Goal: Task Accomplishment & Management: Complete application form

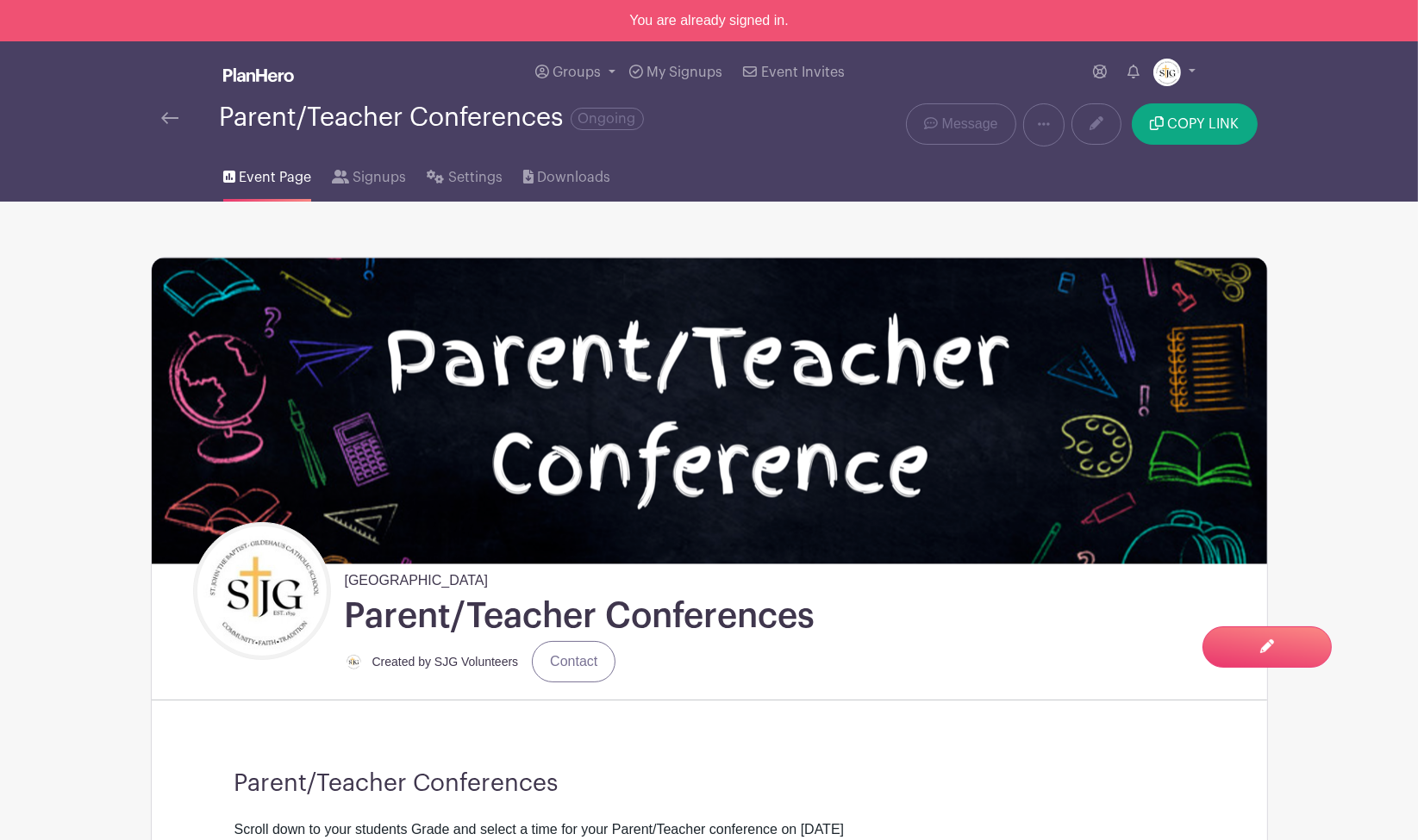
click at [252, 68] on img at bounding box center [259, 75] width 70 height 14
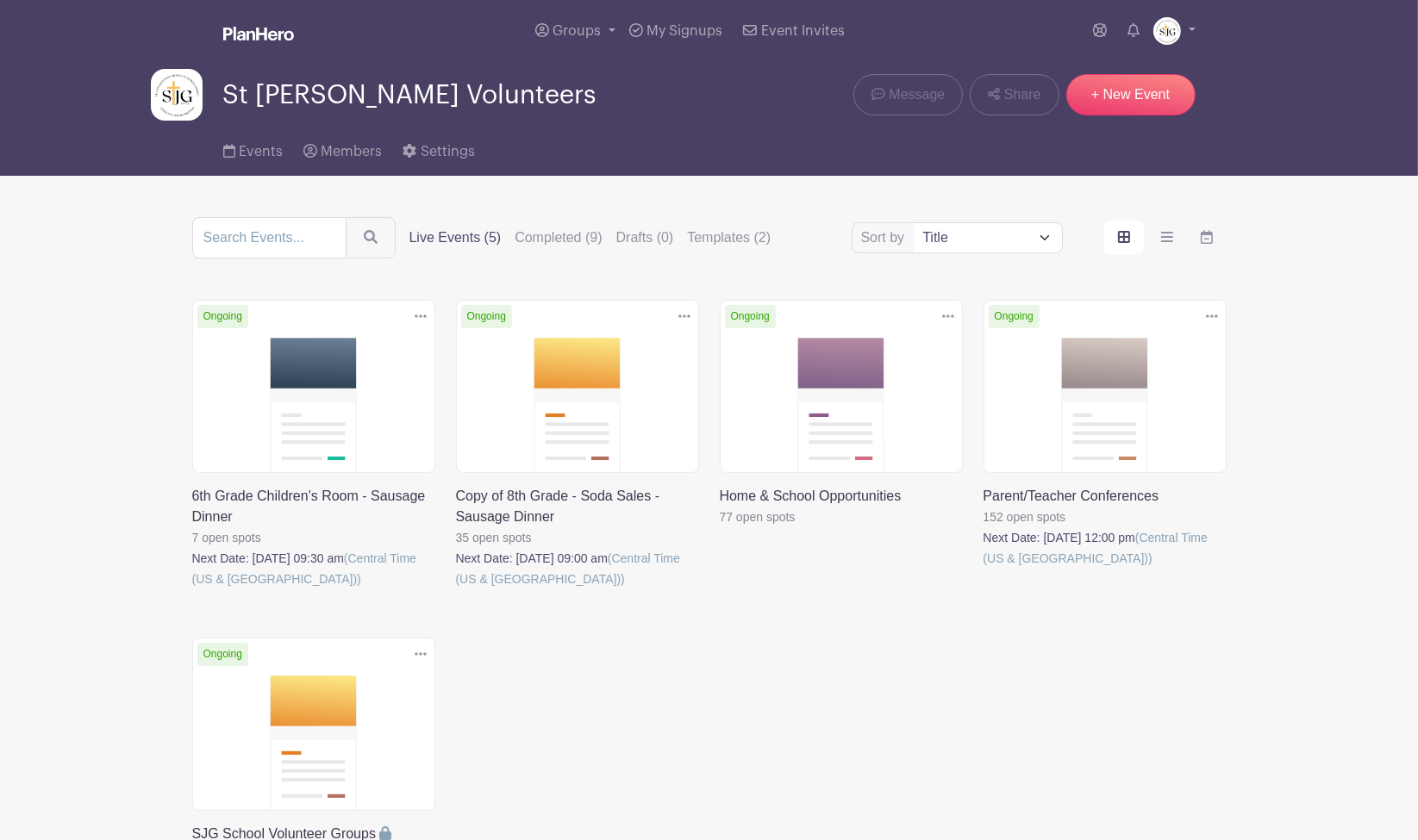
drag, startPoint x: 1155, startPoint y: 0, endPoint x: 1236, endPoint y: 60, distance: 100.8
click at [1236, 60] on div "Groups All Groups SJG Athletics St [PERSON_NAME] Volunteers Add New Group My Si…" at bounding box center [709, 31] width 1138 height 62
click at [1140, 84] on link "+ New Event" at bounding box center [1130, 95] width 129 height 41
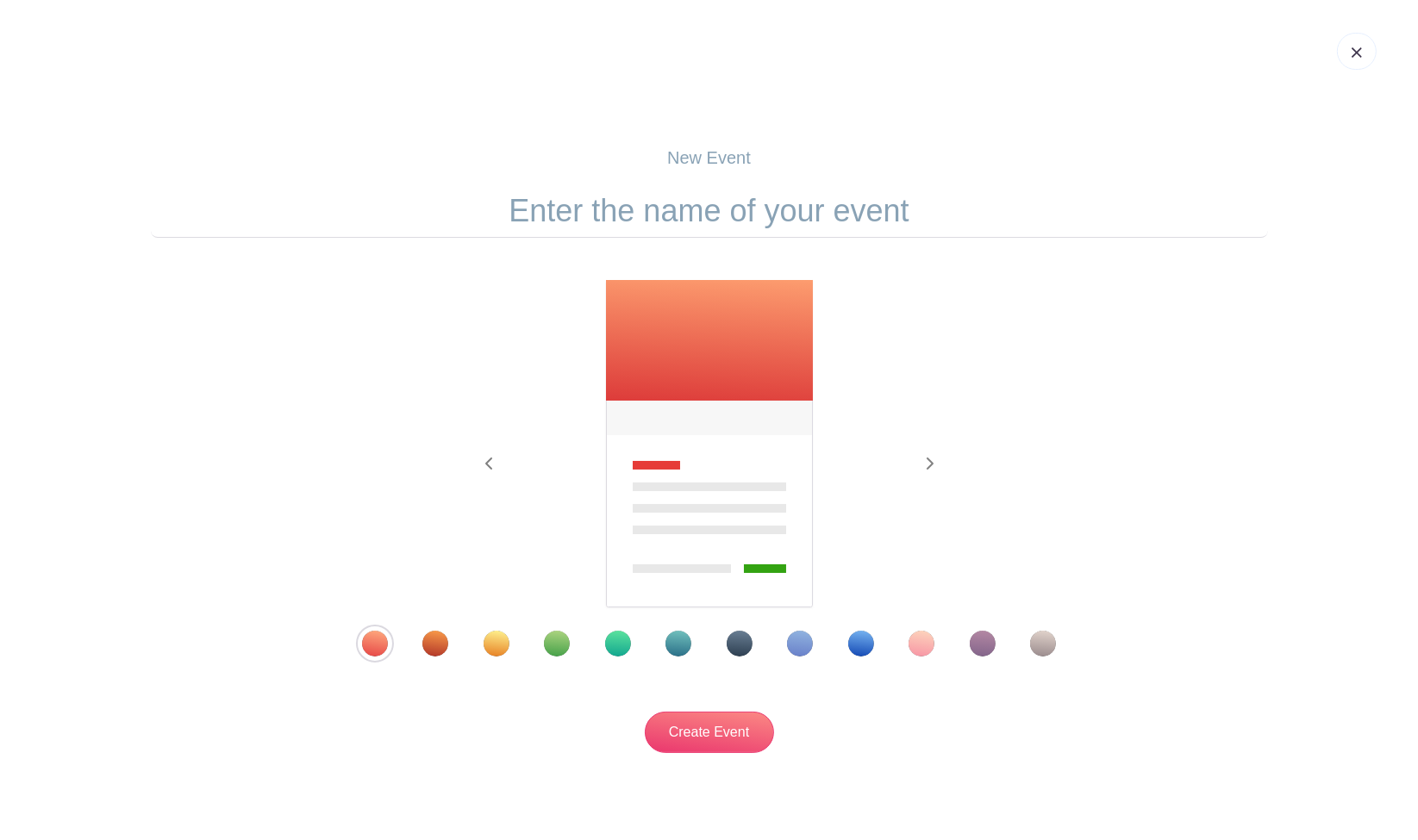
click at [722, 212] on input "text" at bounding box center [709, 211] width 1117 height 54
type input "Preschool 3 [DATE] Party Sign Up"
click at [431, 644] on div "Template 2" at bounding box center [435, 643] width 25 height 25
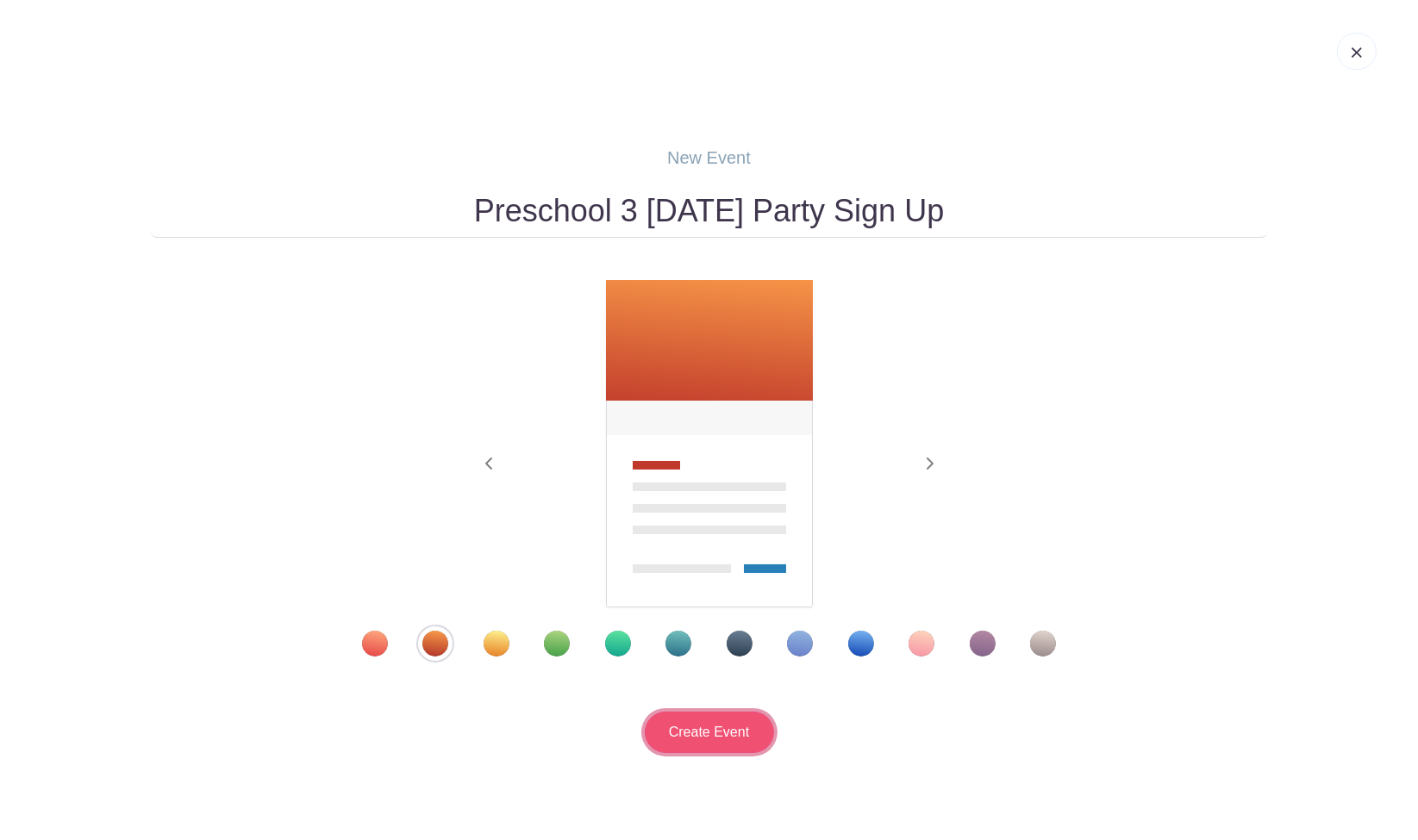
click at [703, 735] on input "Create Event" at bounding box center [709, 732] width 129 height 41
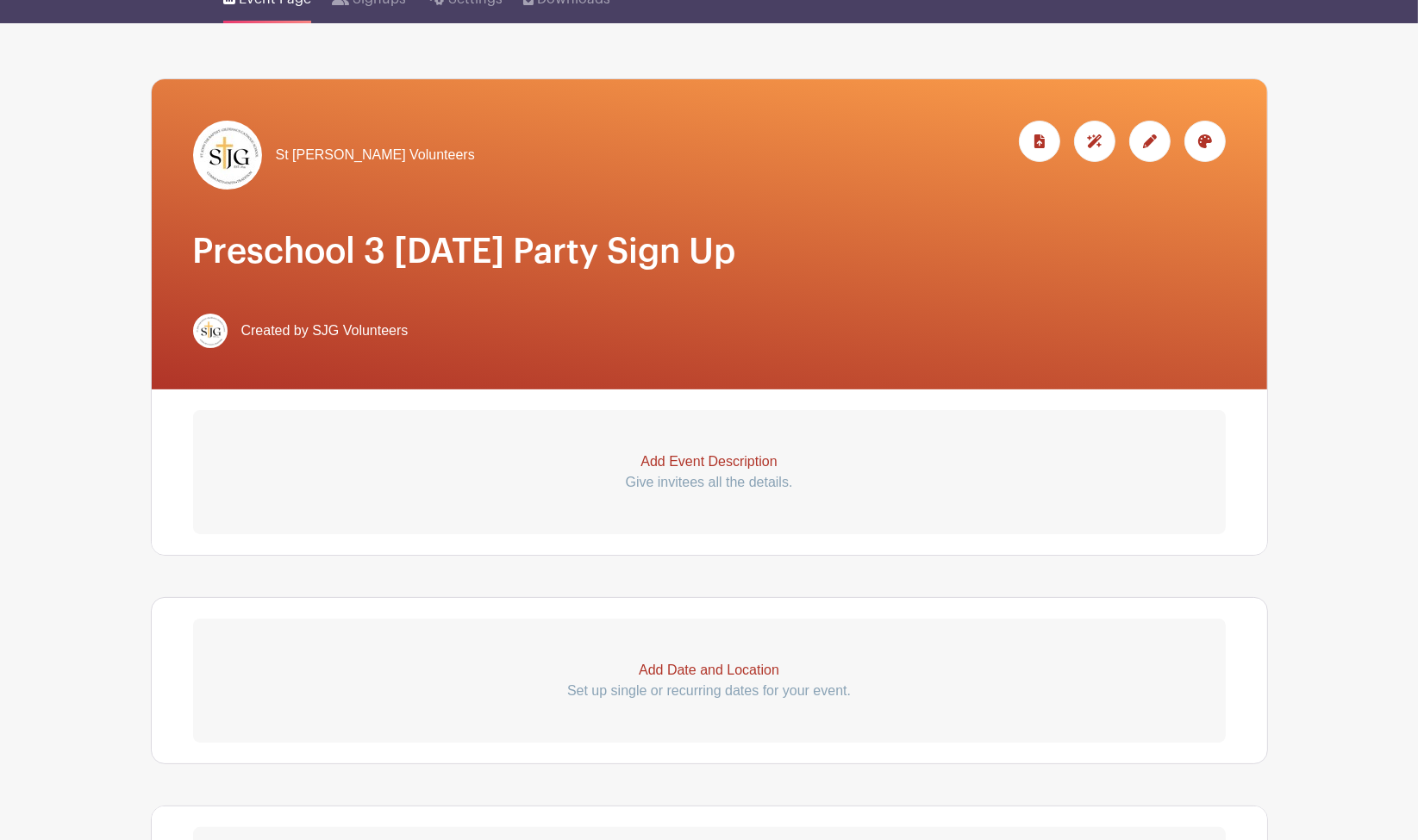
scroll to position [2, 0]
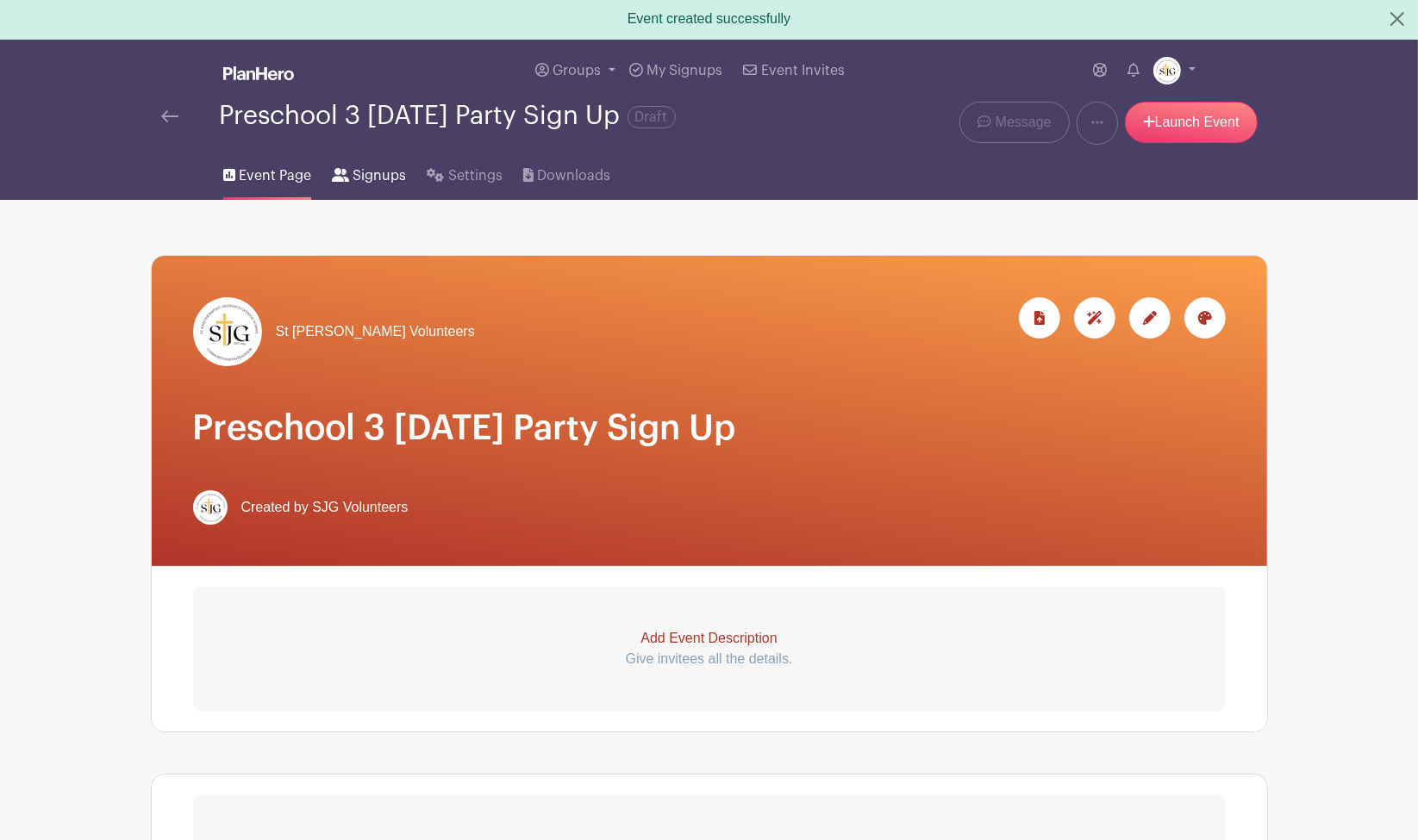
click at [376, 180] on span "Signups" at bounding box center [379, 176] width 54 height 20
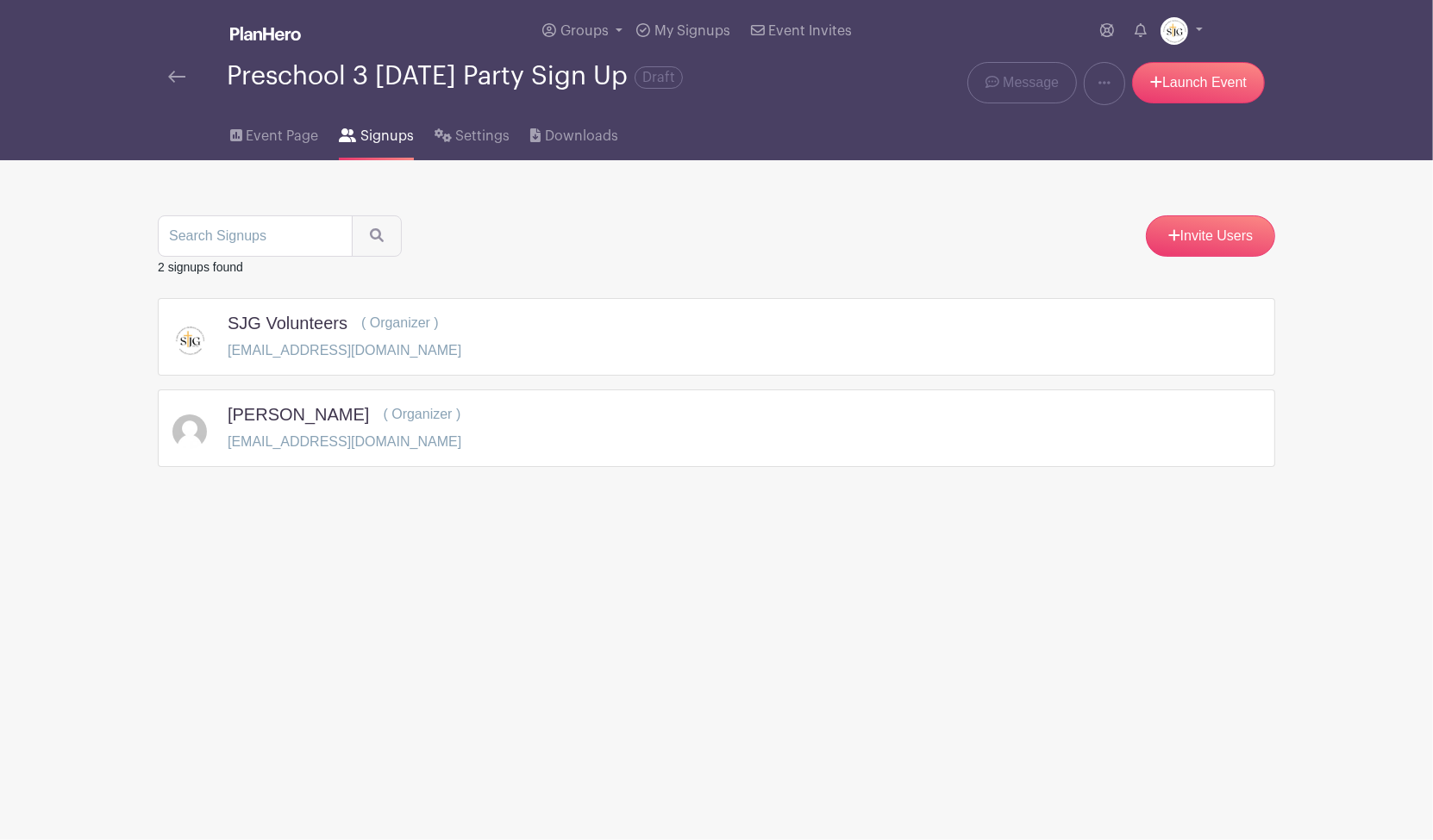
click at [662, 453] on div "[PERSON_NAME] ( Organizer ) [EMAIL_ADDRESS][DOMAIN_NAME]" at bounding box center [716, 427] width 1118 height 77
click at [496, 401] on div "[PERSON_NAME] ( Organizer ) [EMAIL_ADDRESS][DOMAIN_NAME]" at bounding box center [716, 427] width 1118 height 77
click at [923, 438] on div "[PERSON_NAME] ( Organizer ) [EMAIL_ADDRESS][DOMAIN_NAME]" at bounding box center [716, 427] width 1088 height 48
drag, startPoint x: 923, startPoint y: 438, endPoint x: 1155, endPoint y: 268, distance: 287.6
click at [1155, 268] on div "2 signups found" at bounding box center [716, 266] width 1118 height 20
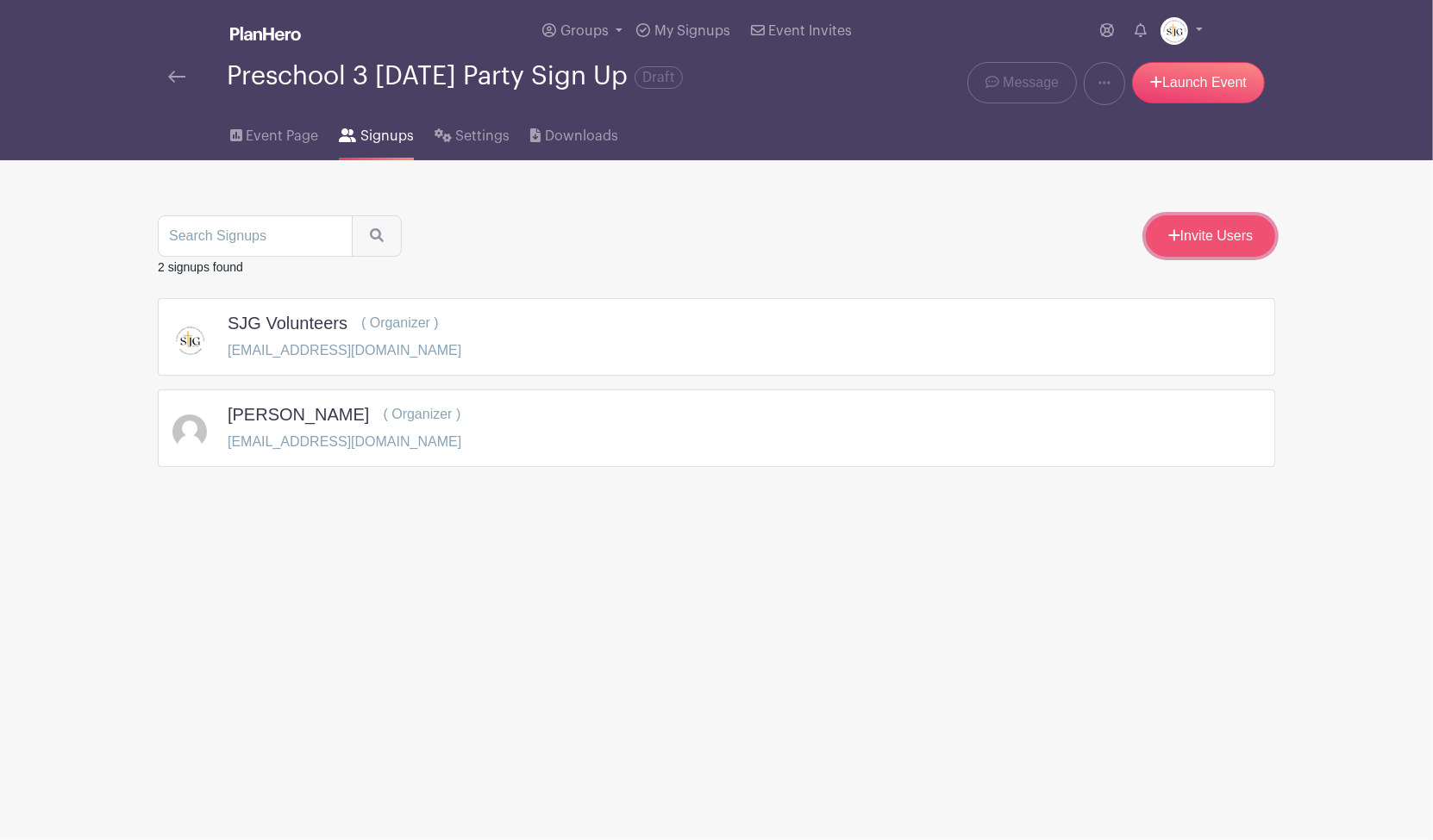
click at [1182, 241] on link "Invite Users" at bounding box center [1210, 236] width 129 height 41
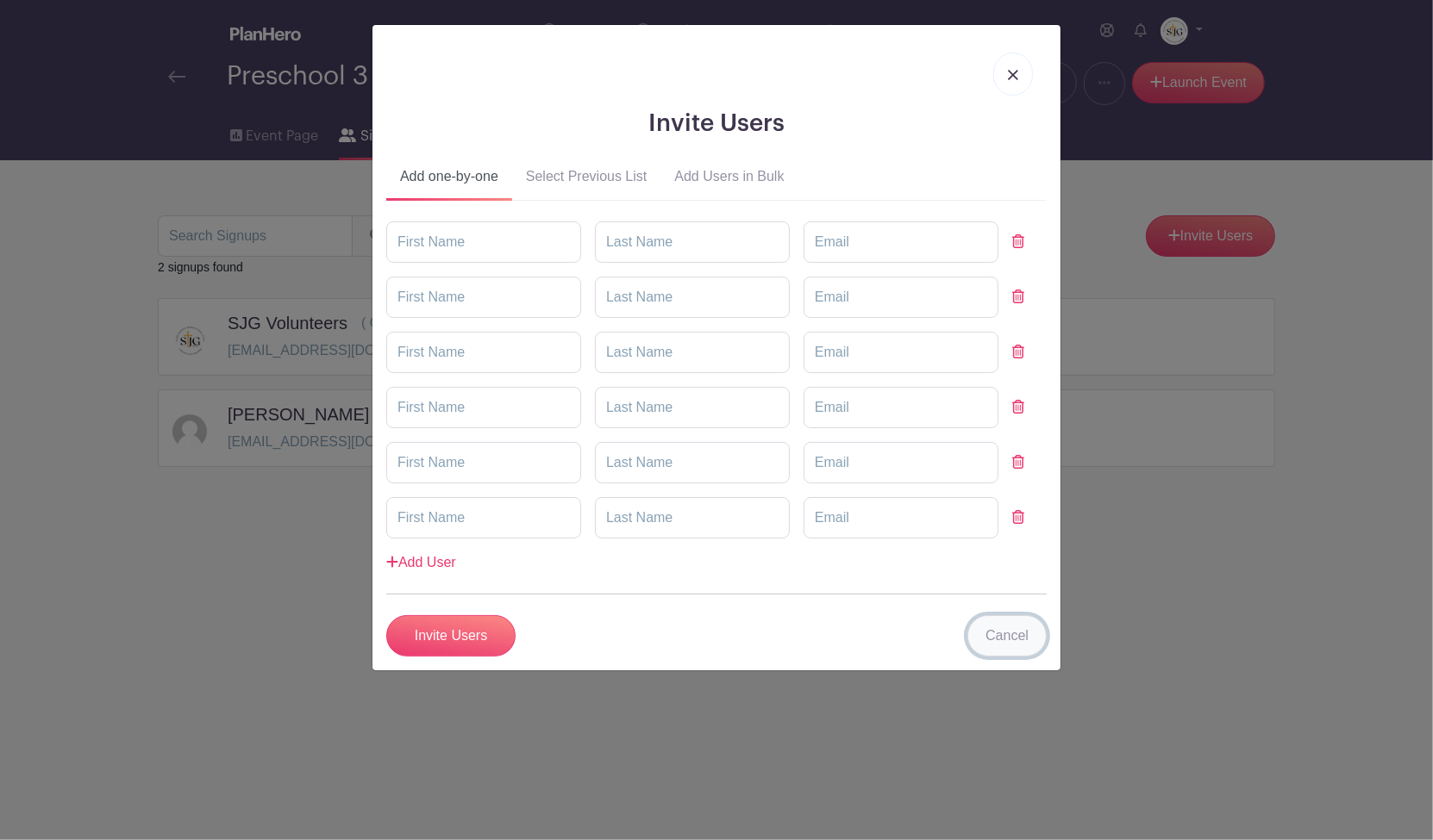
click at [1033, 637] on link "Cancel" at bounding box center [1006, 636] width 79 height 41
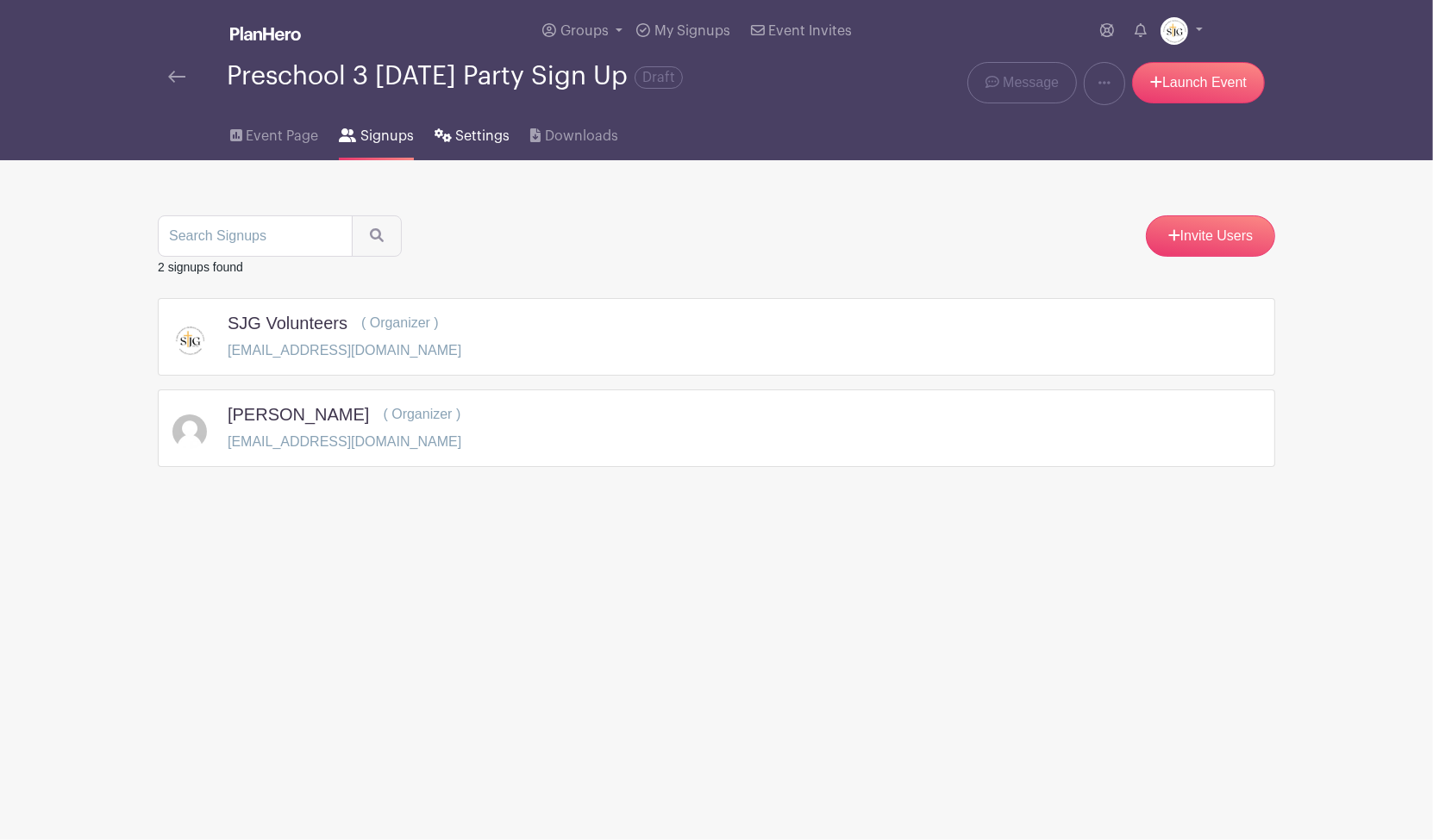
click at [480, 128] on span "Settings" at bounding box center [482, 136] width 55 height 20
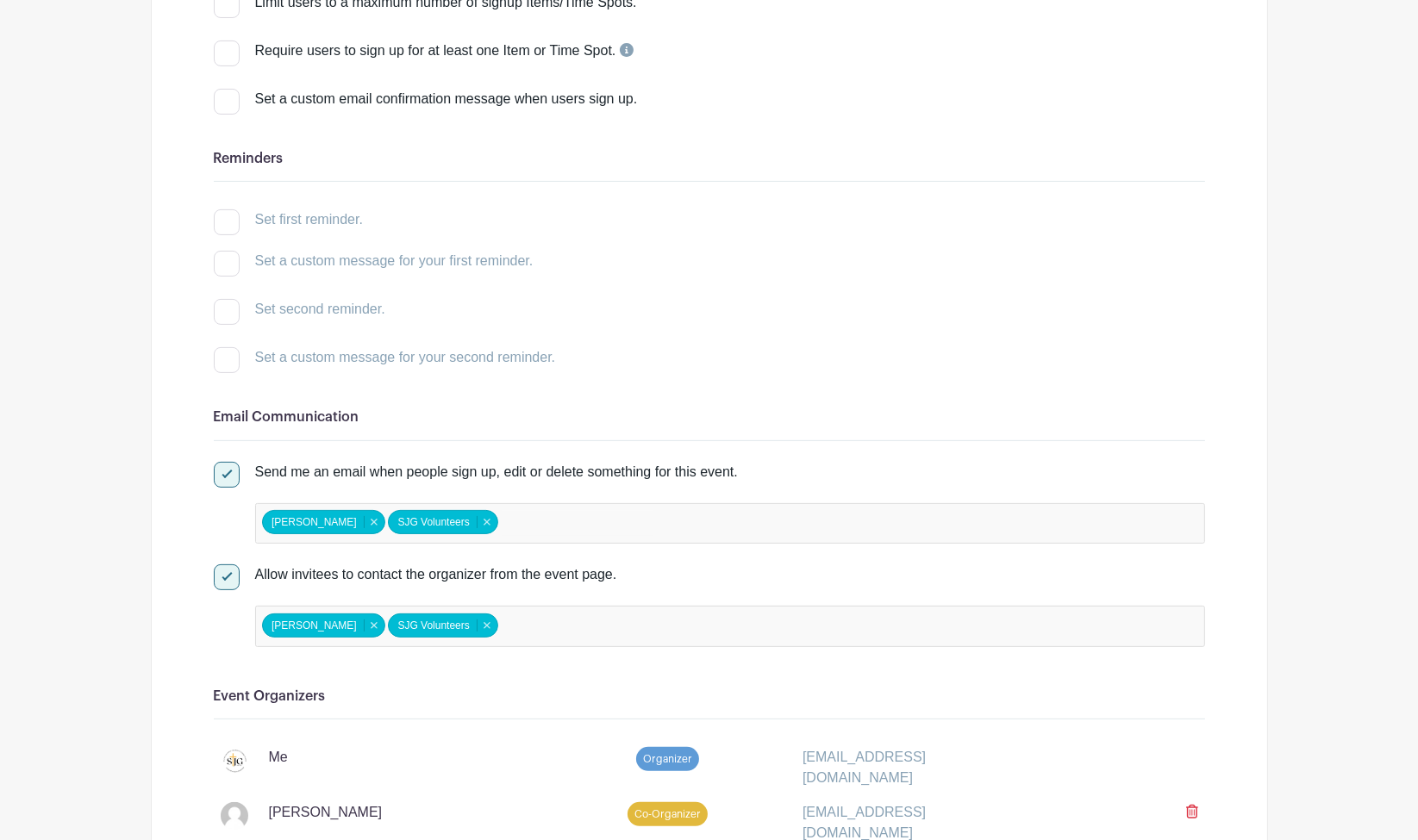
scroll to position [631, 0]
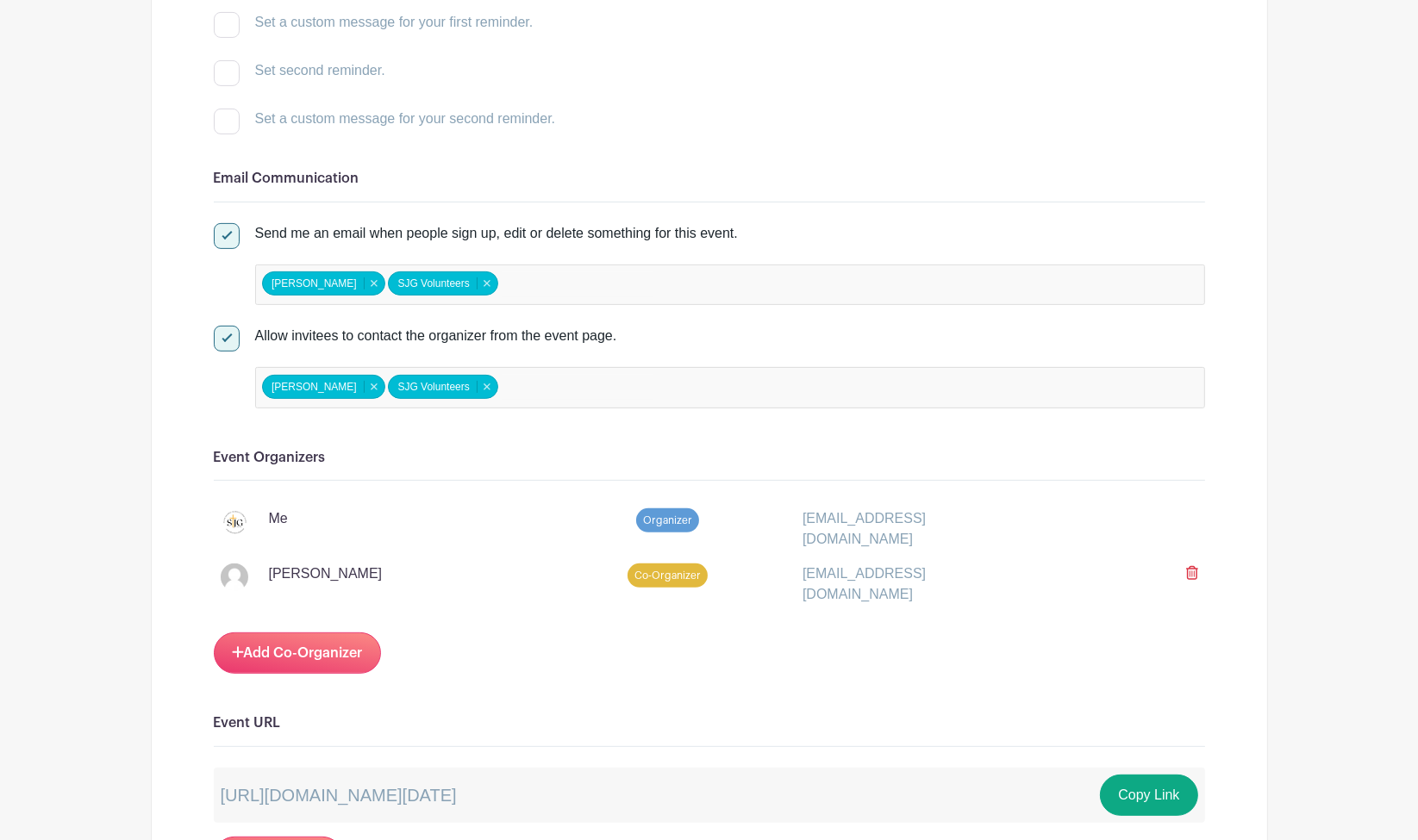
click at [1191, 566] on icon at bounding box center [1192, 573] width 12 height 14
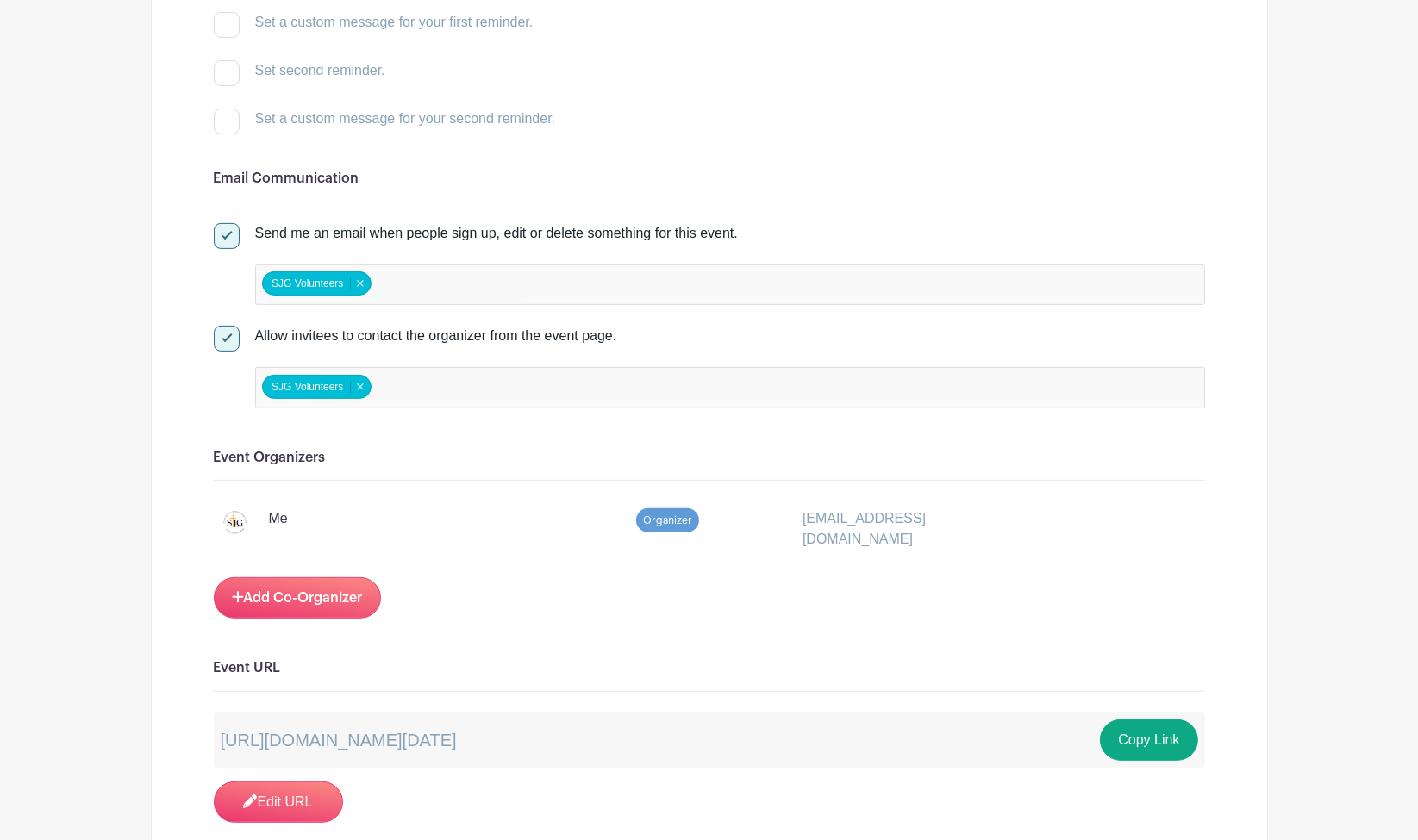
click at [388, 278] on input "false" at bounding box center [451, 285] width 152 height 25
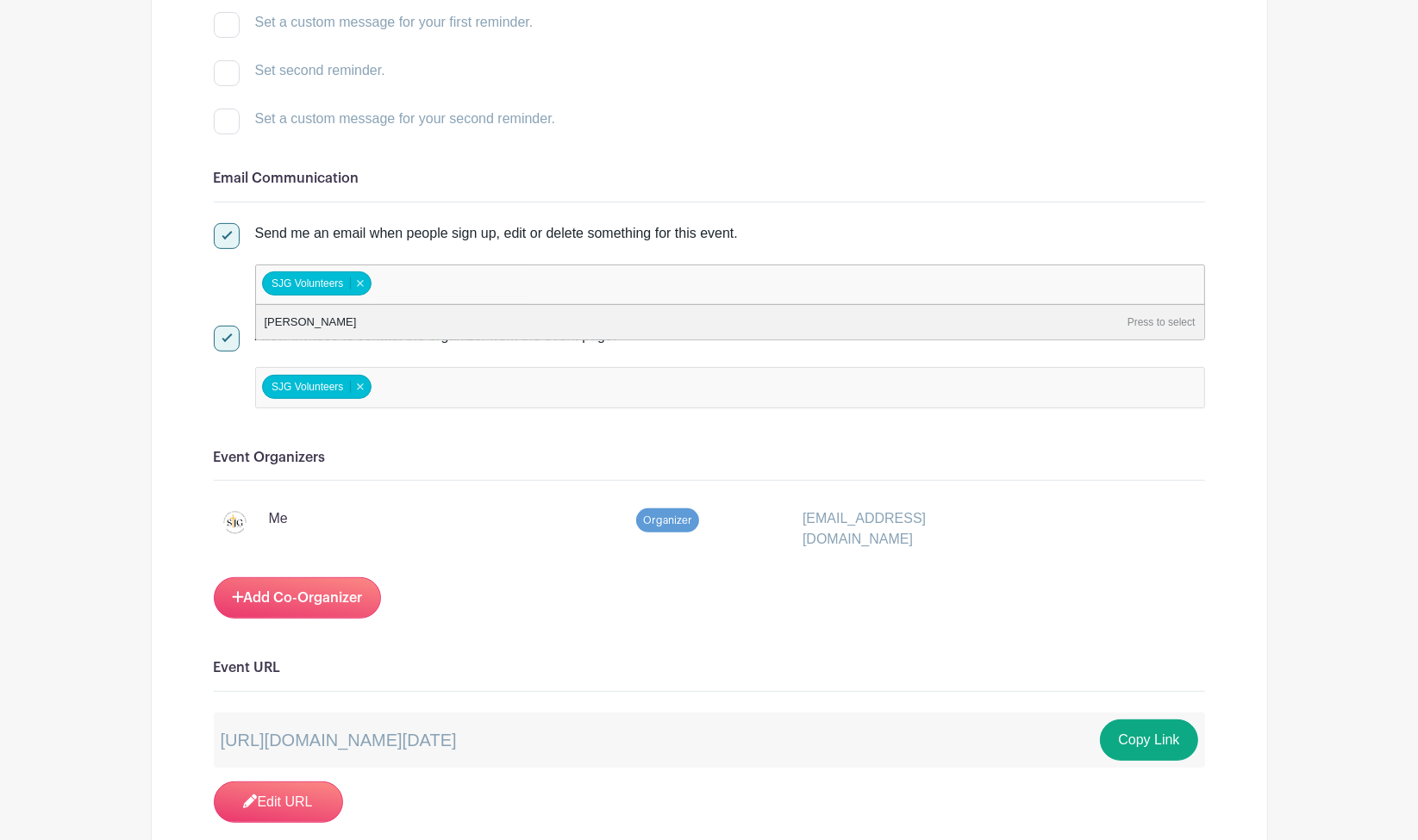
type input "s"
click at [261, 600] on link "Add Co-Organizer" at bounding box center [297, 598] width 167 height 41
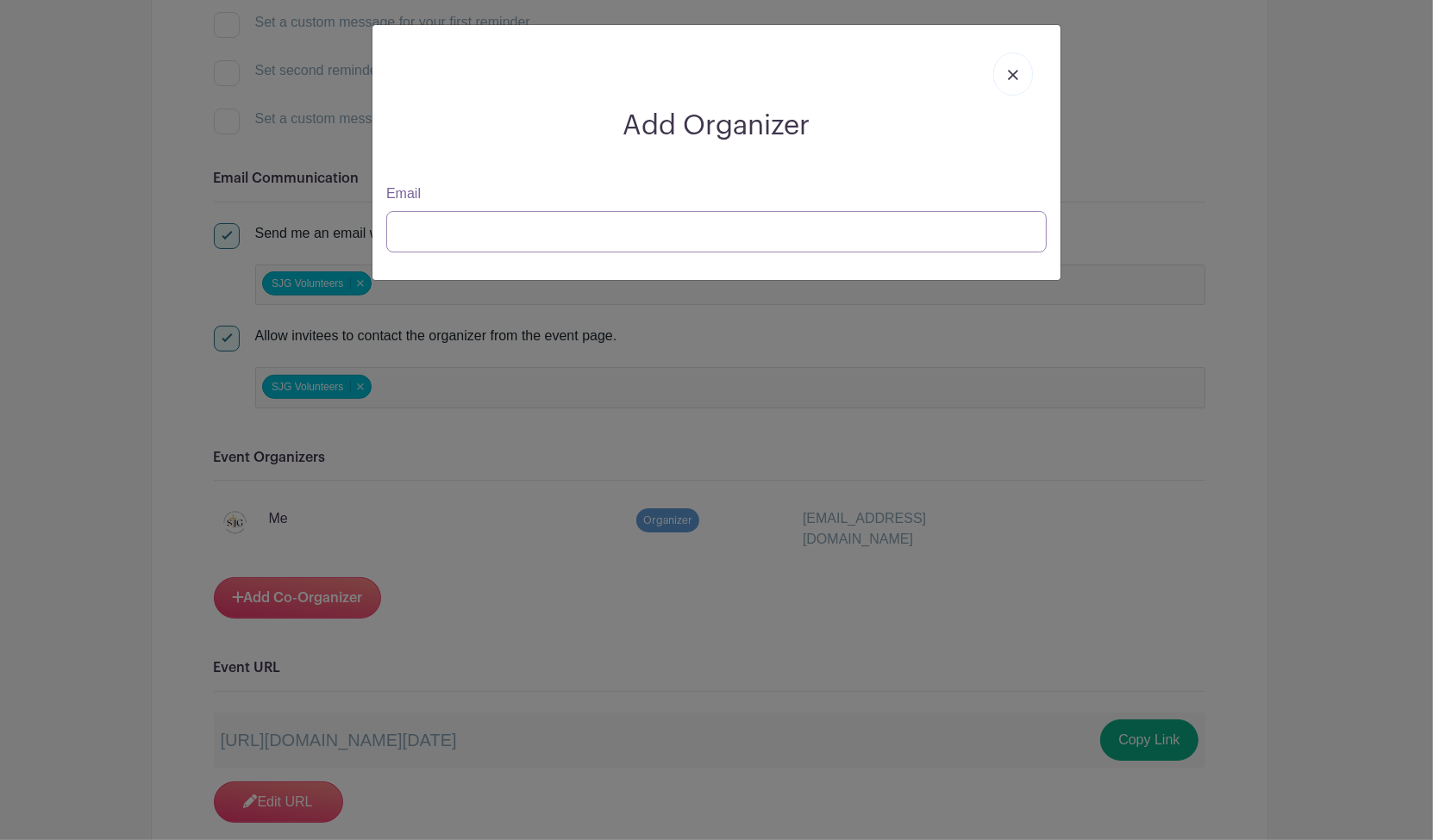
click at [588, 218] on input "Email" at bounding box center [716, 231] width 660 height 41
type input "[EMAIL_ADDRESS][DOMAIN_NAME]"
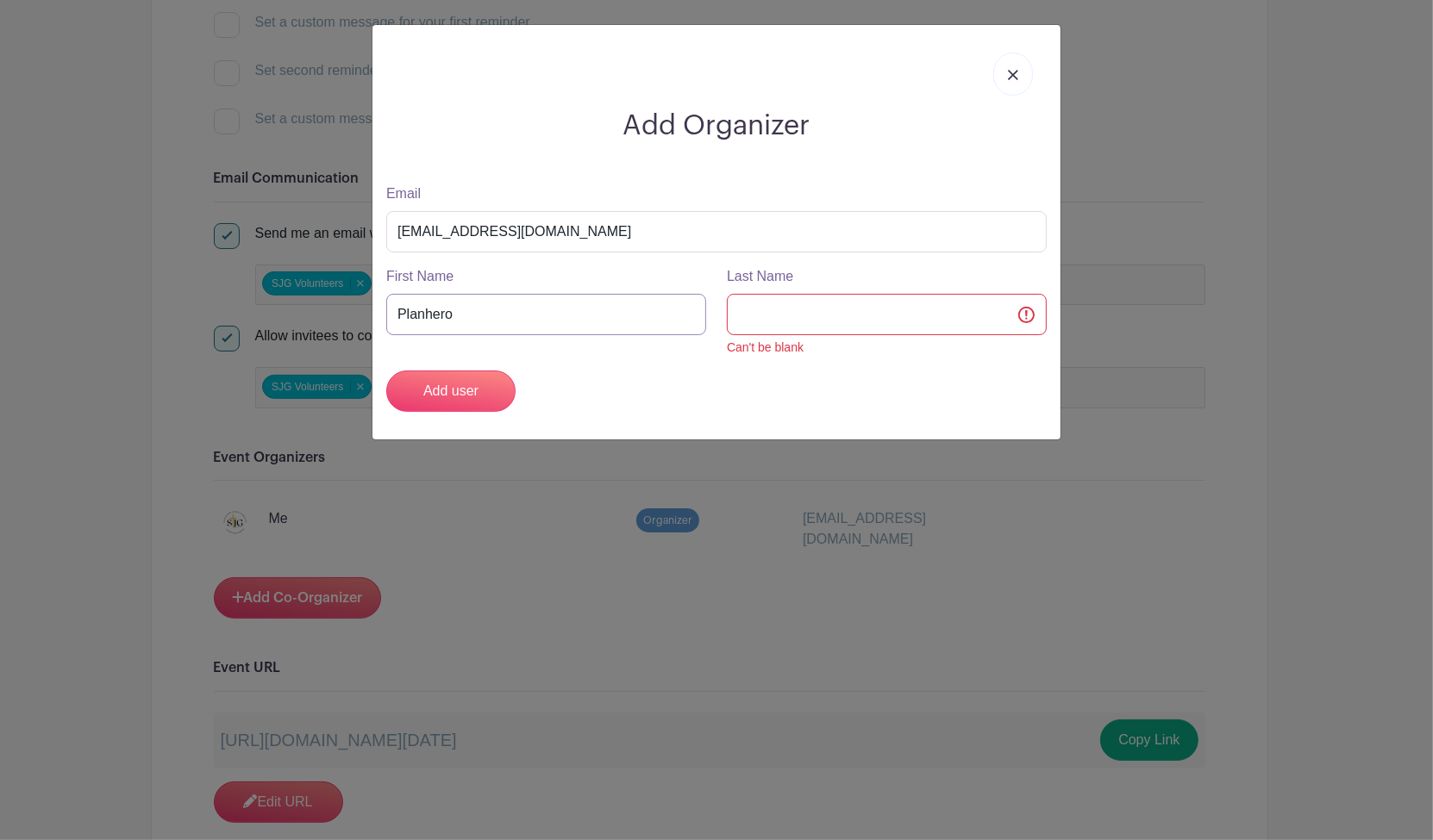
drag, startPoint x: 553, startPoint y: 310, endPoint x: 328, endPoint y: 347, distance: 228.0
click at [328, 347] on div "Add Organizer Email [EMAIL_ADDRESS][DOMAIN_NAME] First Name Planhero Last Name …" at bounding box center [716, 420] width 1433 height 840
click at [862, 303] on input "Last Name" at bounding box center [886, 314] width 320 height 41
paste input "Planhero"
type input "Planhero"
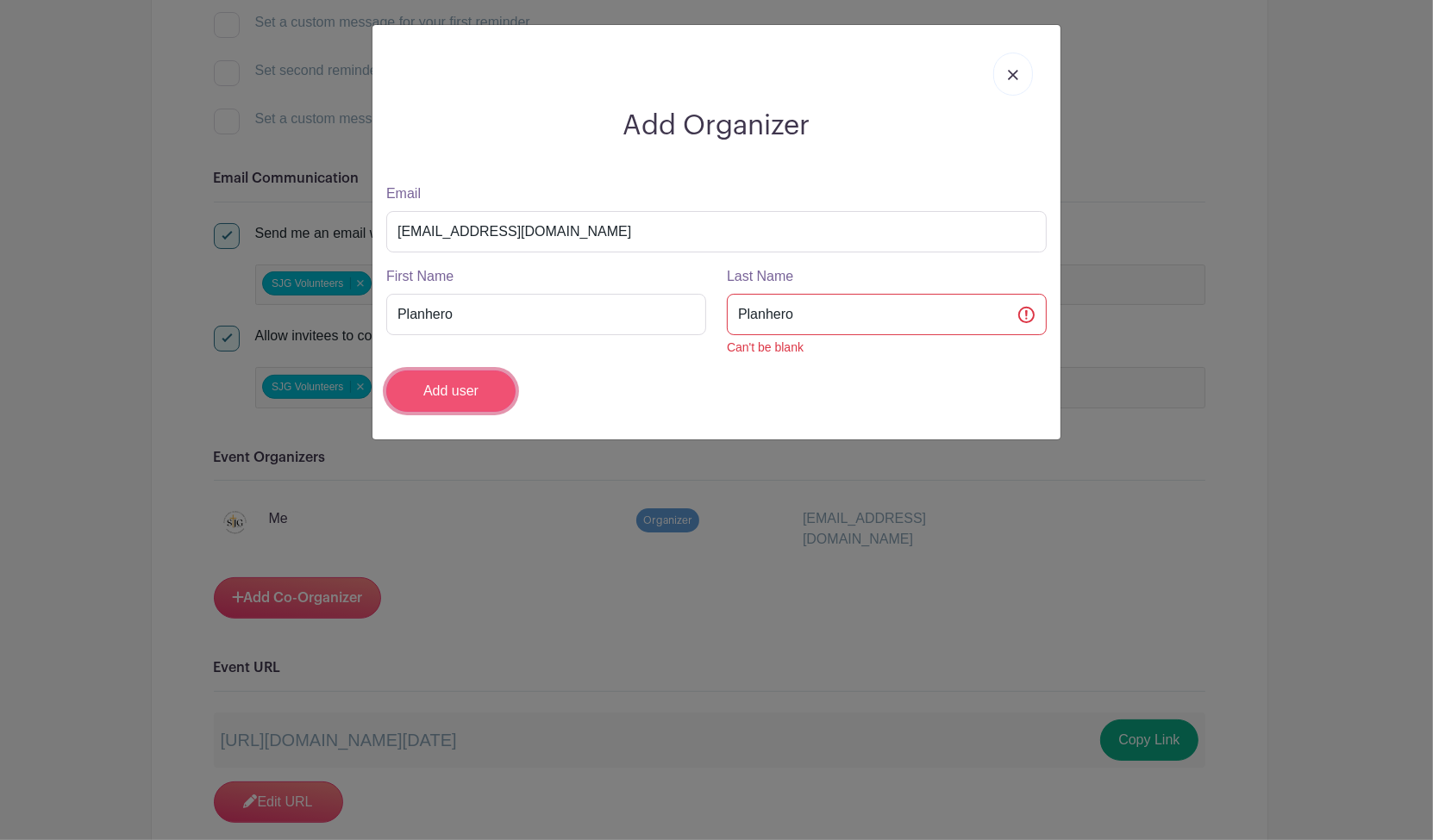
click at [469, 387] on input "Add user" at bounding box center [451, 391] width 129 height 41
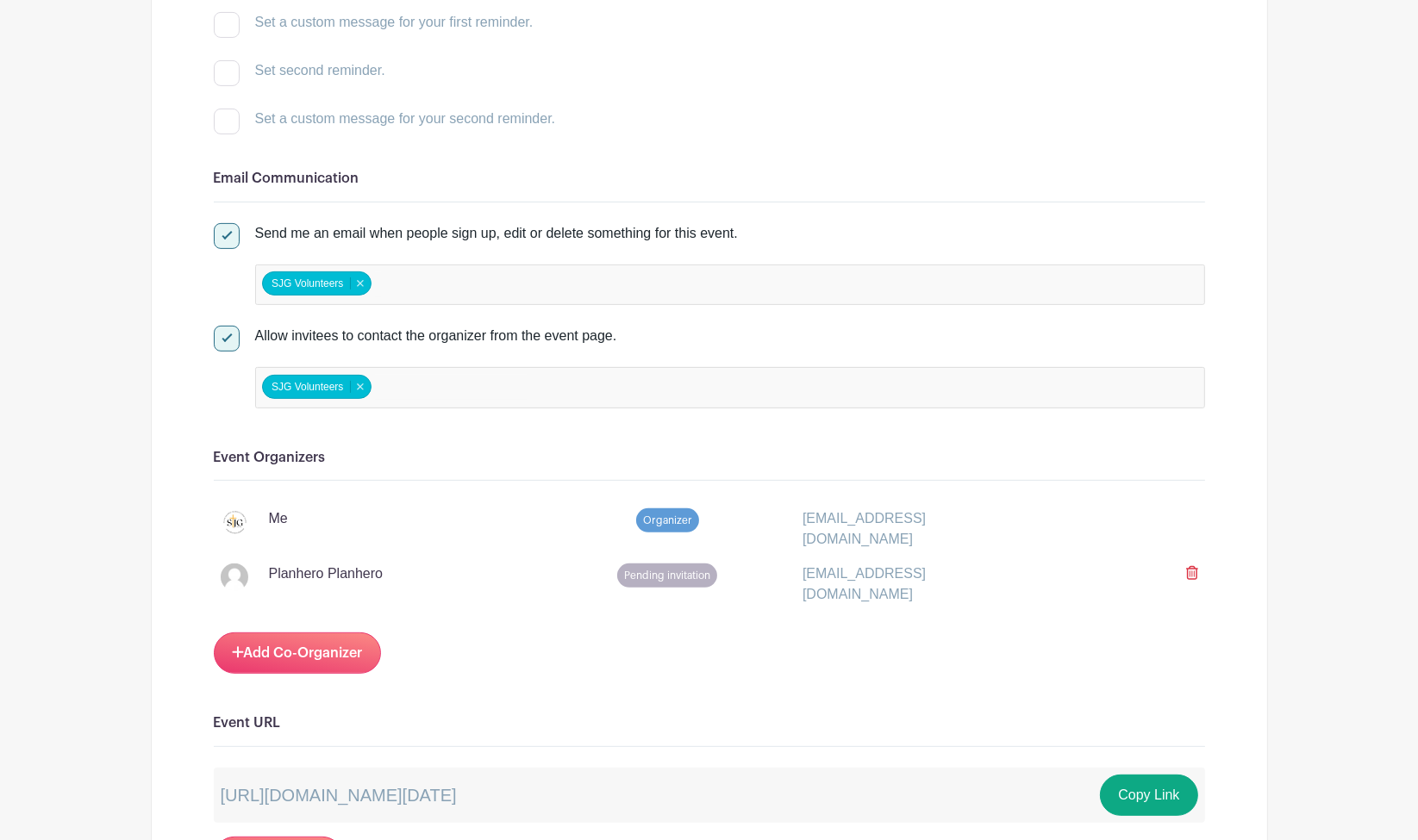
drag, startPoint x: 1191, startPoint y: 561, endPoint x: 810, endPoint y: 88, distance: 607.4
click at [1191, 566] on icon at bounding box center [1192, 573] width 12 height 14
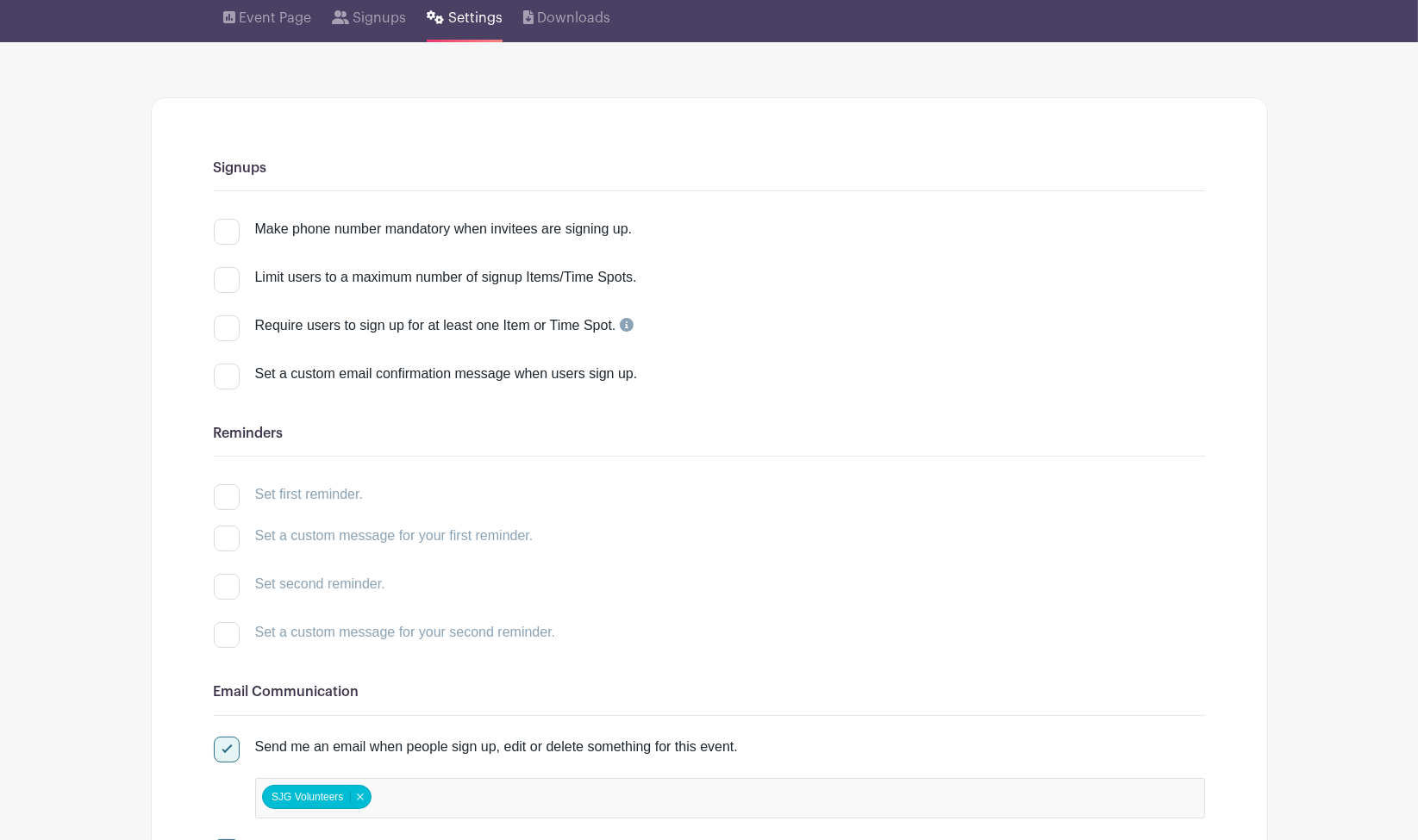
scroll to position [0, 0]
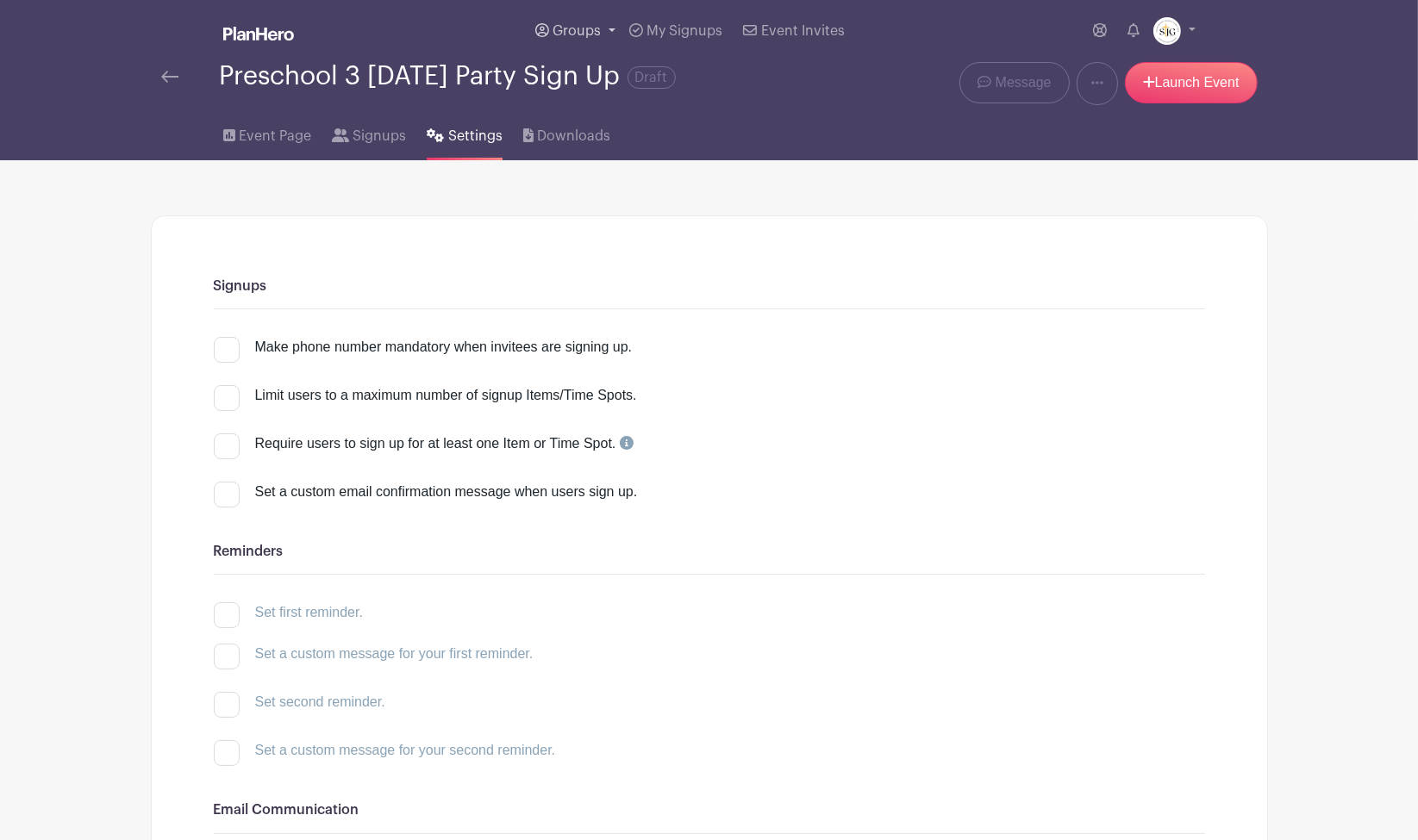
click at [564, 29] on span "Groups" at bounding box center [576, 31] width 48 height 14
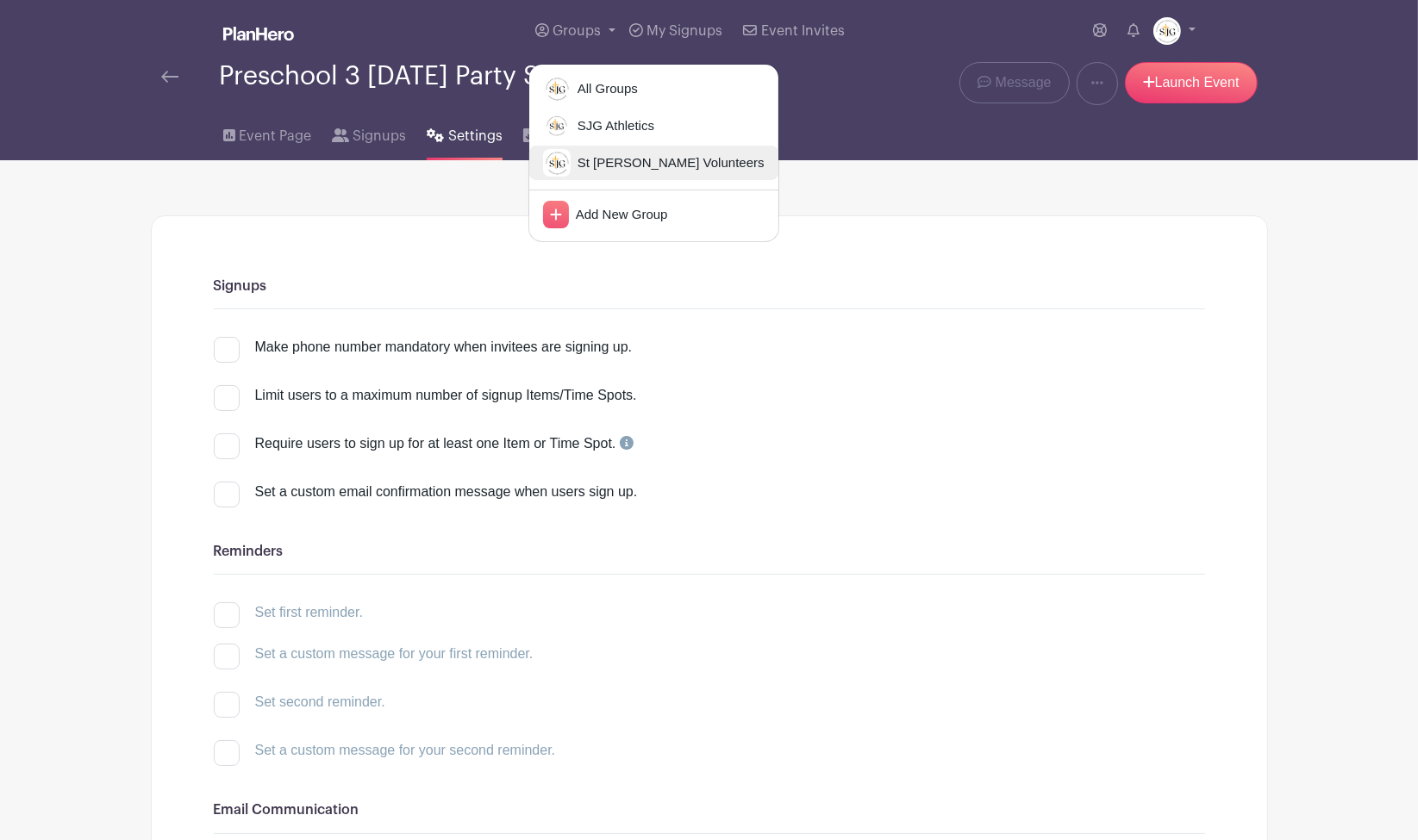
click at [601, 164] on span "St [PERSON_NAME] Volunteers" at bounding box center [668, 163] width 194 height 20
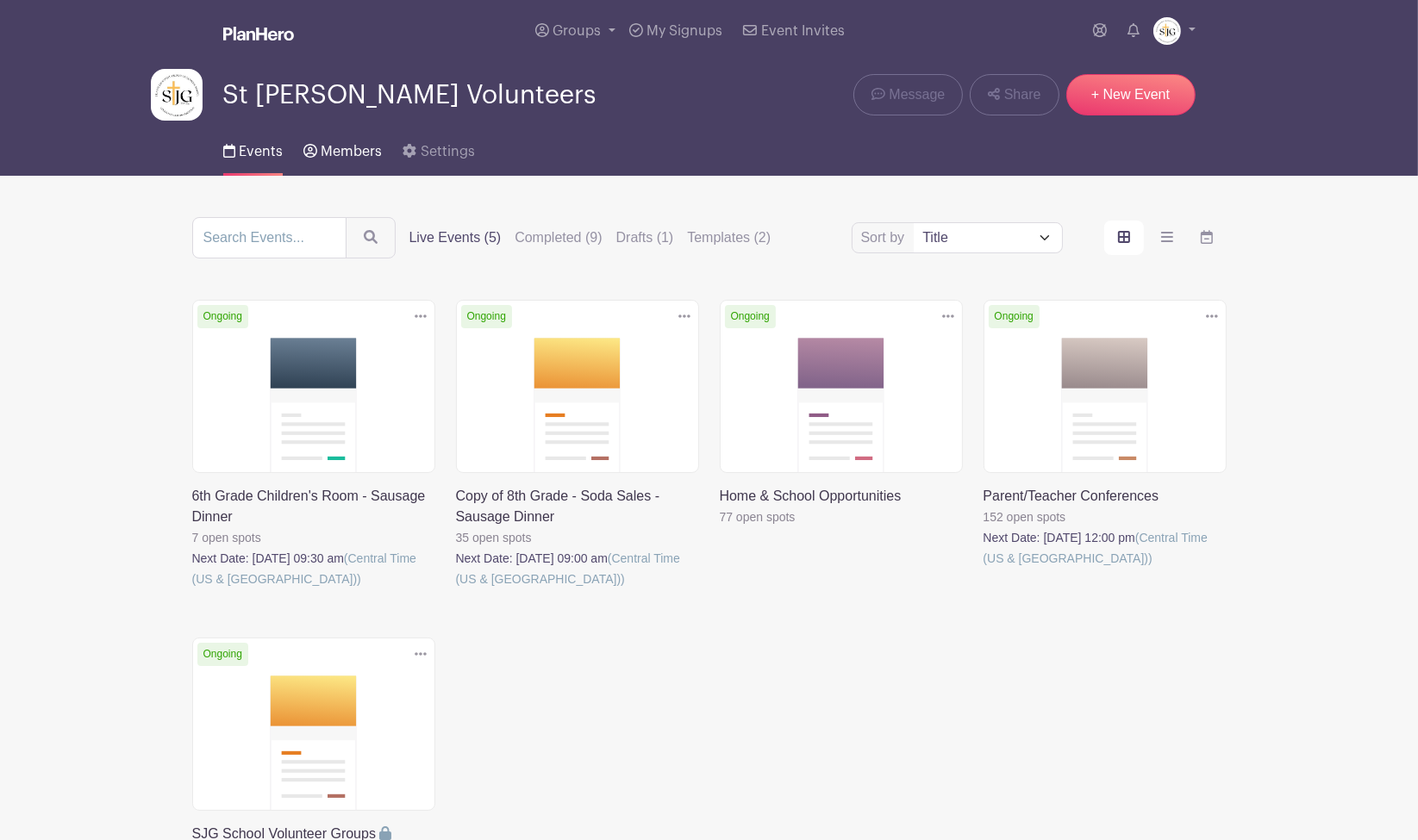
click at [352, 159] on link "Members" at bounding box center [343, 148] width 78 height 56
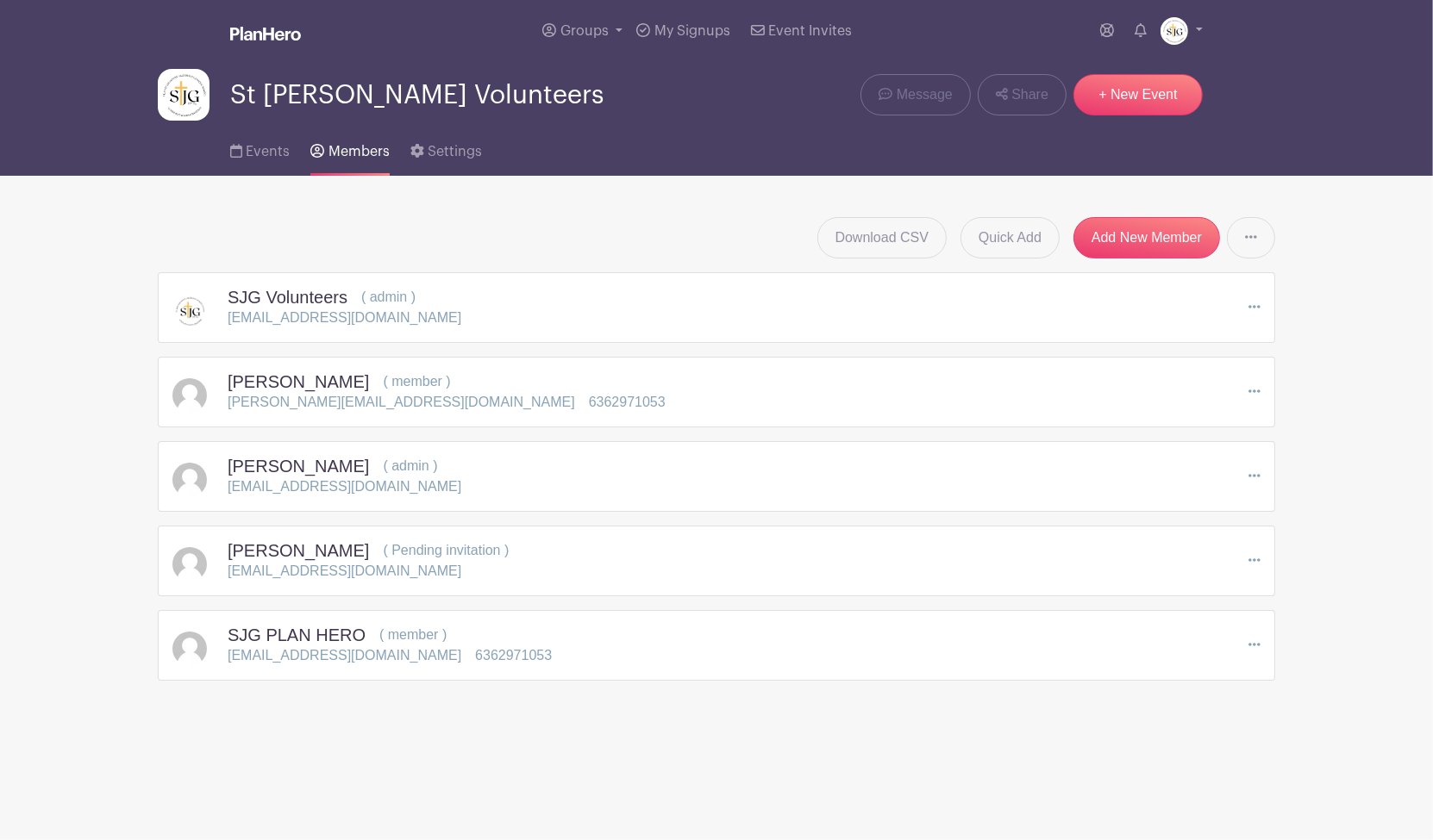
click at [1257, 647] on icon at bounding box center [1254, 645] width 12 height 14
click at [266, 149] on span "Events" at bounding box center [267, 151] width 44 height 14
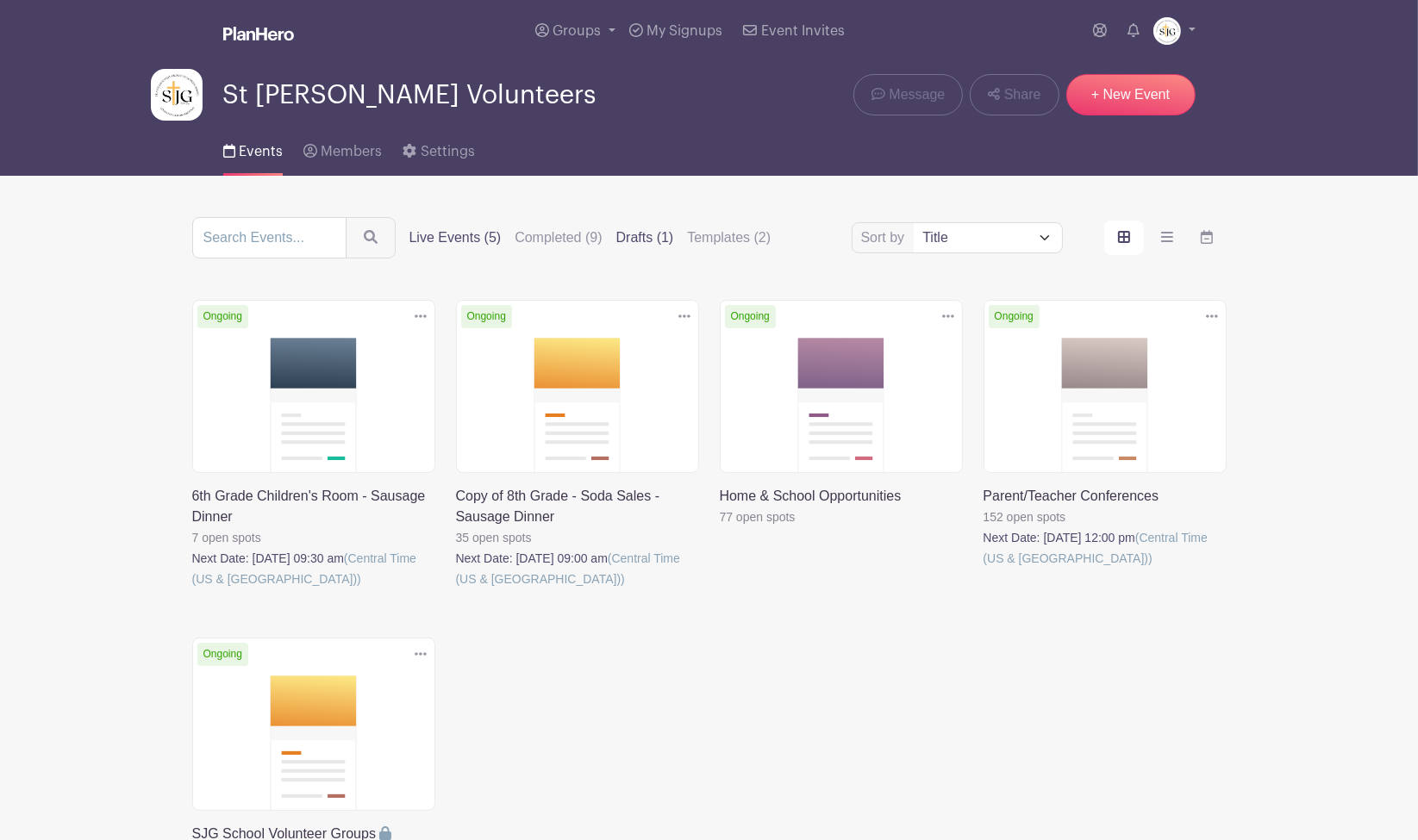
click at [657, 232] on label "Drafts (1)" at bounding box center [644, 237] width 58 height 20
click at [0, 0] on input "Drafts (1)" at bounding box center [0, 0] width 0 height 0
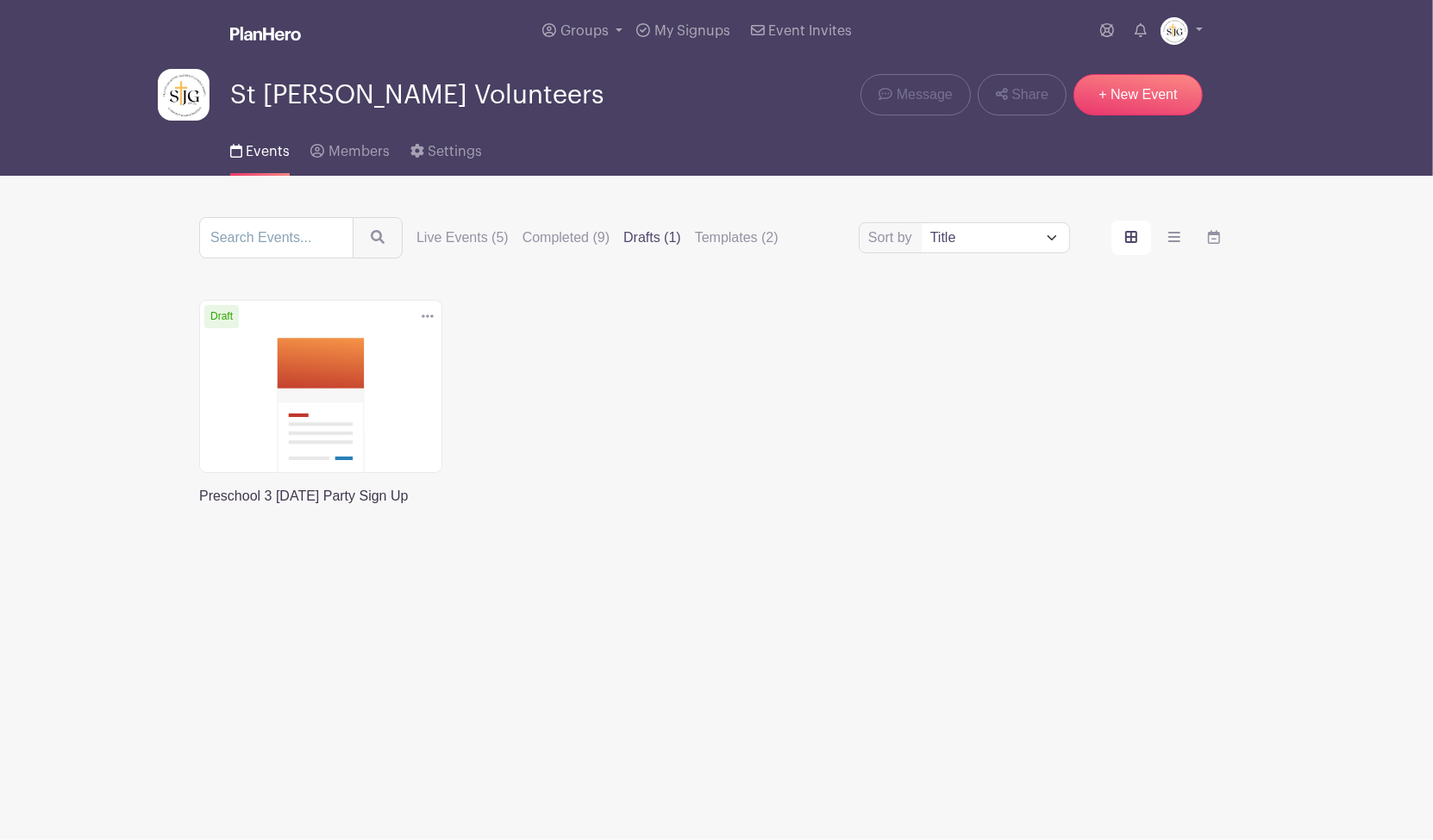
click at [199, 506] on link at bounding box center [199, 506] width 0 height 0
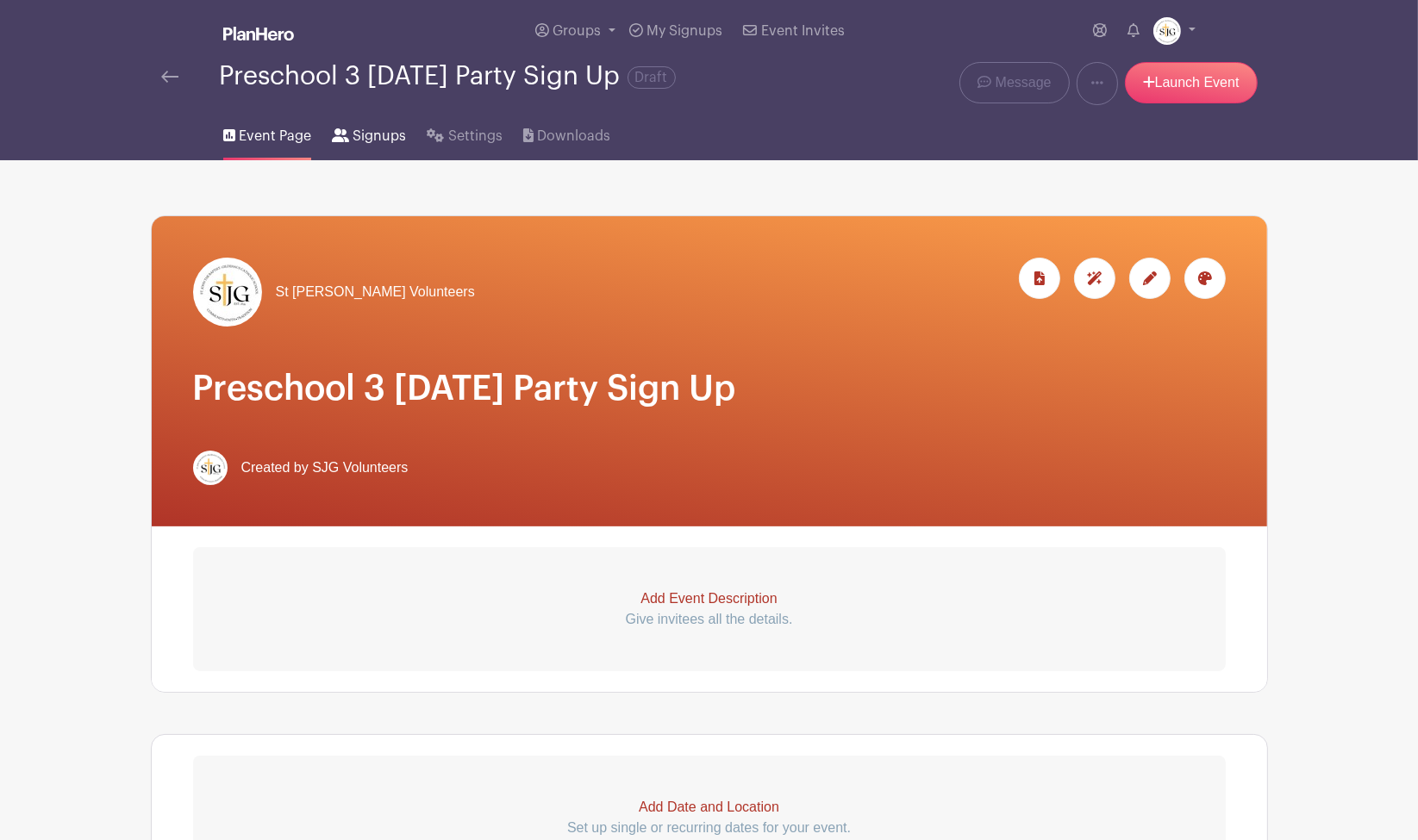
click at [365, 126] on span "Signups" at bounding box center [379, 136] width 54 height 20
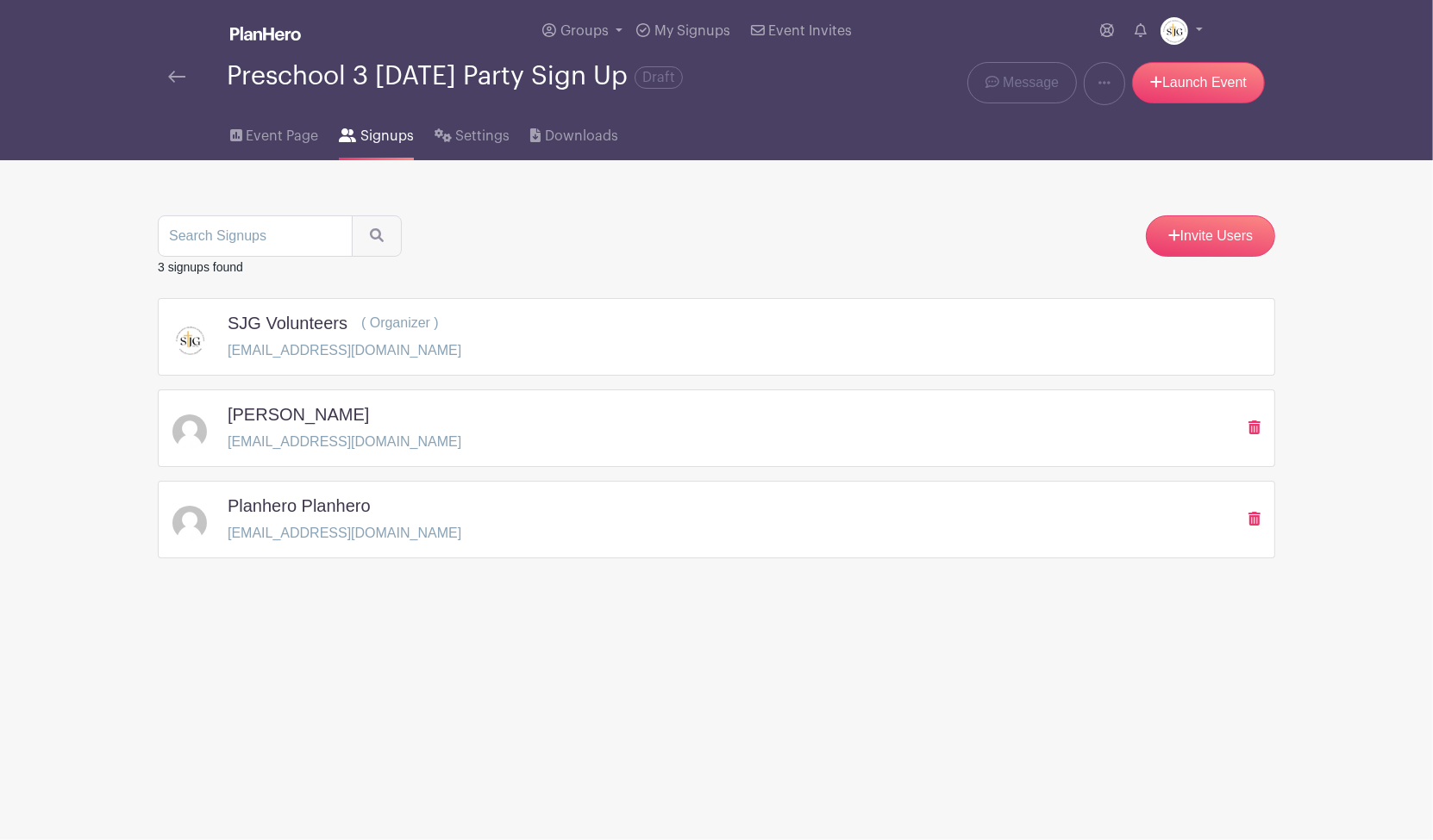
click at [1247, 514] on div at bounding box center [1248, 519] width 25 height 20
click at [1253, 517] on icon at bounding box center [1254, 519] width 12 height 14
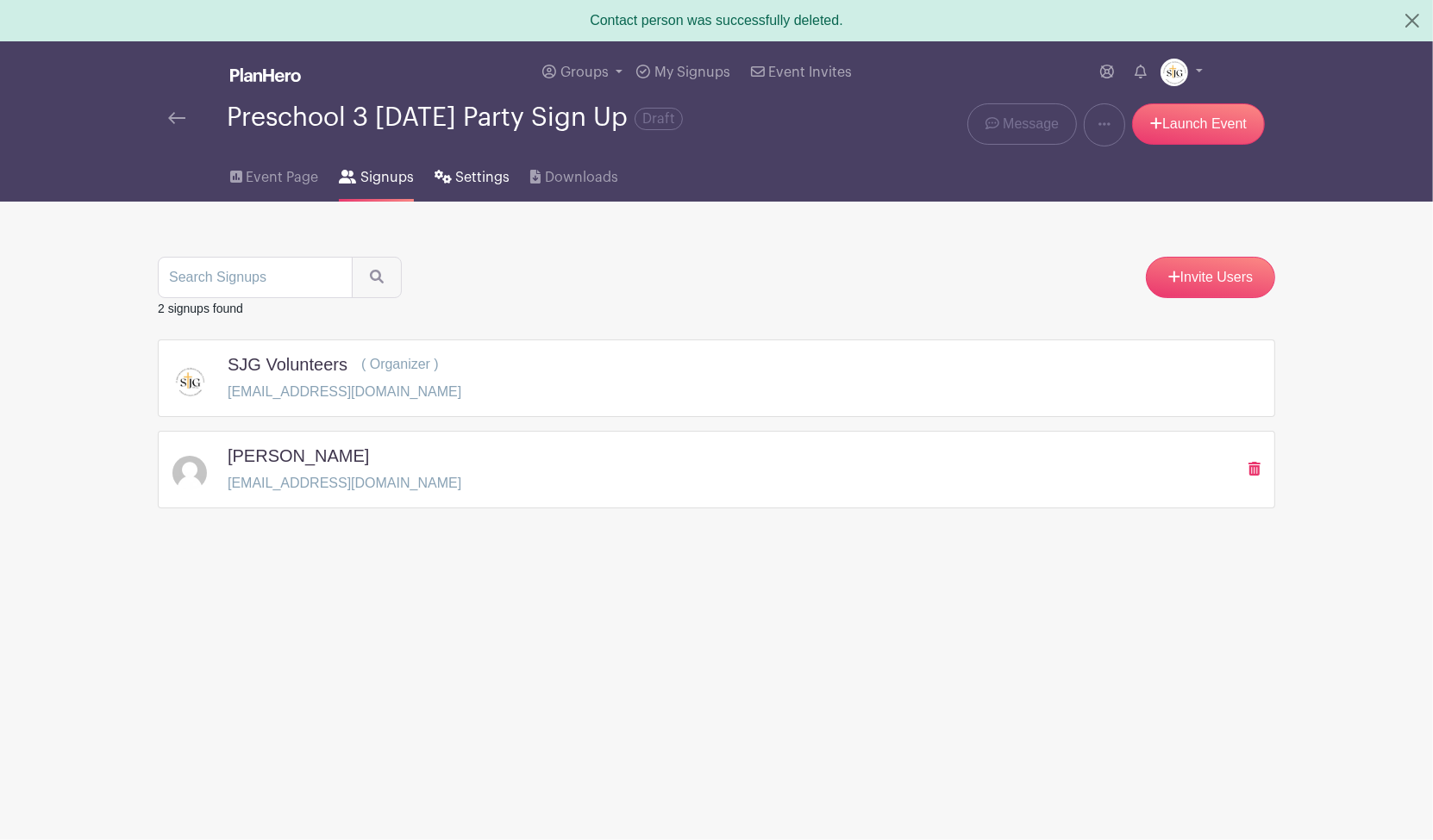
click at [463, 167] on span "Settings" at bounding box center [482, 177] width 55 height 20
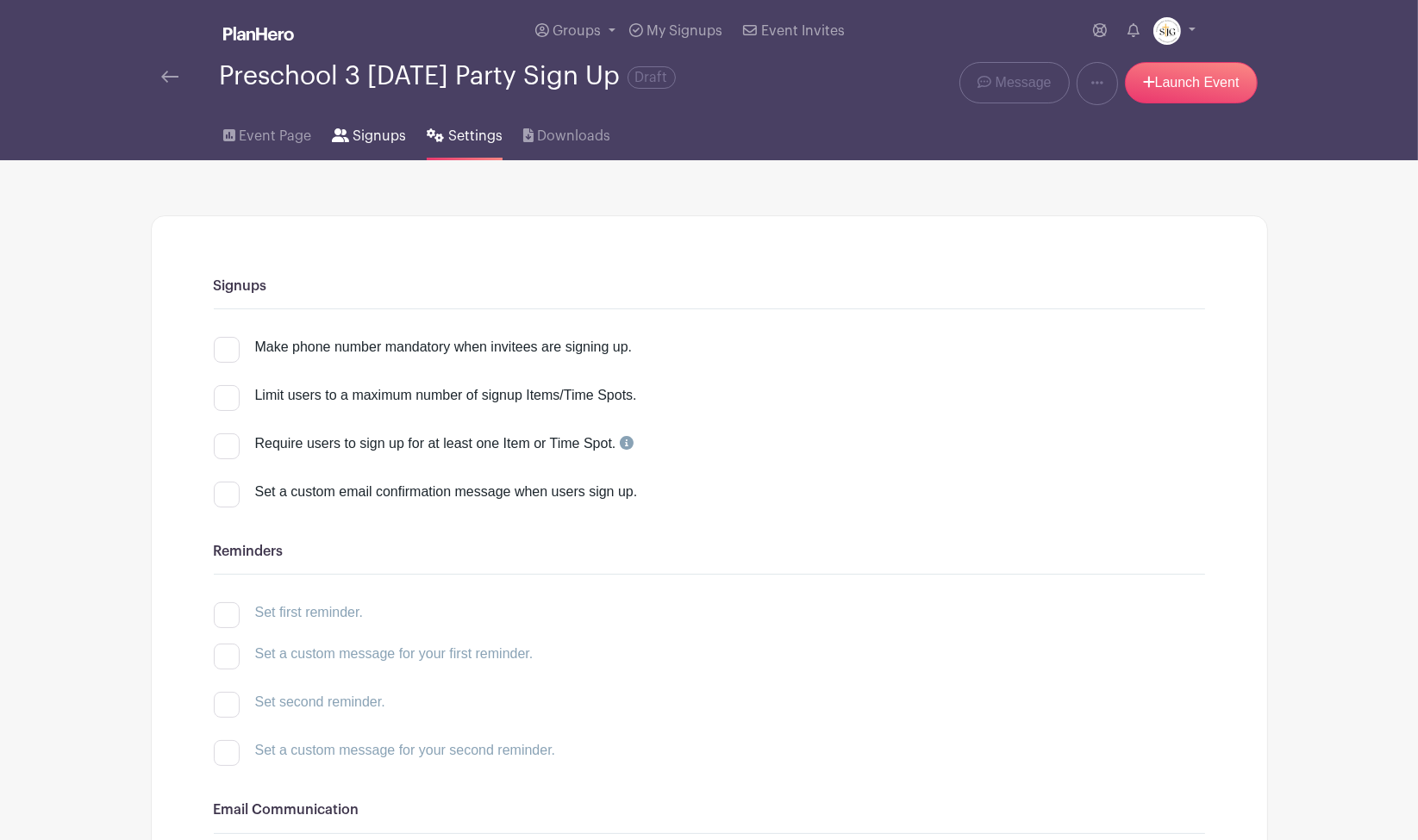
click at [362, 126] on span "Signups" at bounding box center [379, 136] width 54 height 20
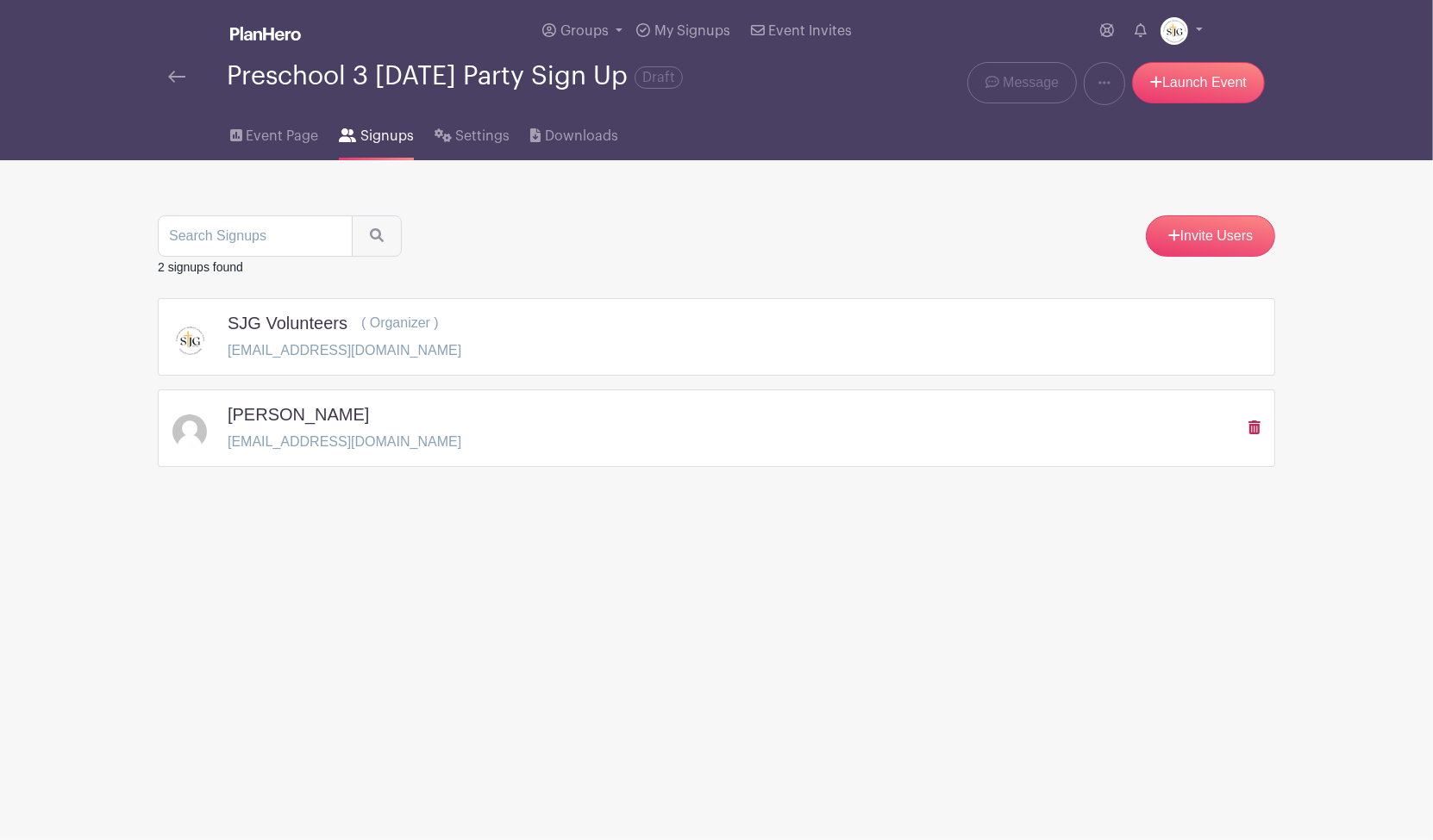
click at [1252, 422] on icon at bounding box center [1254, 427] width 12 height 14
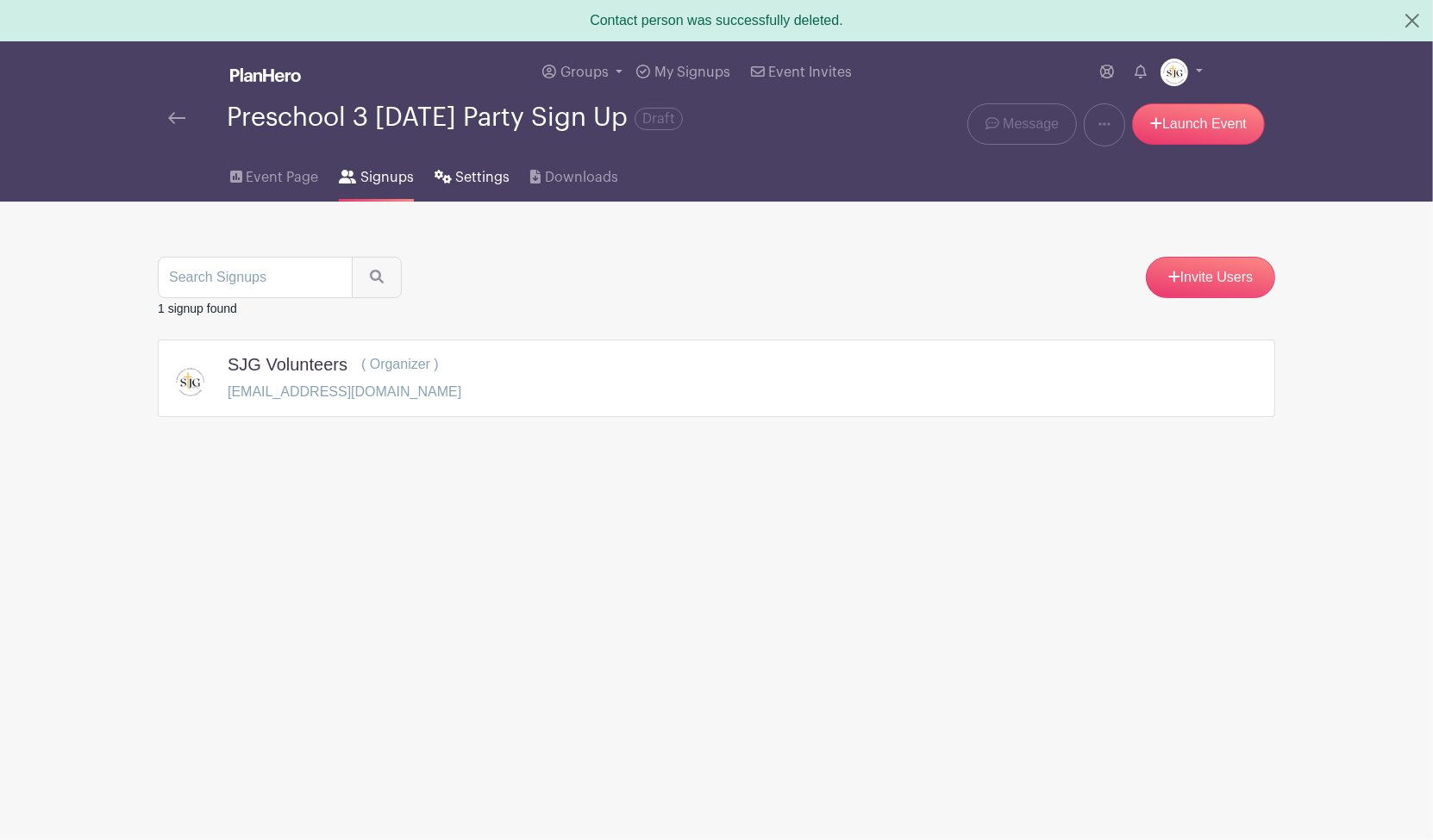
click at [490, 185] on span "Settings" at bounding box center [482, 177] width 55 height 20
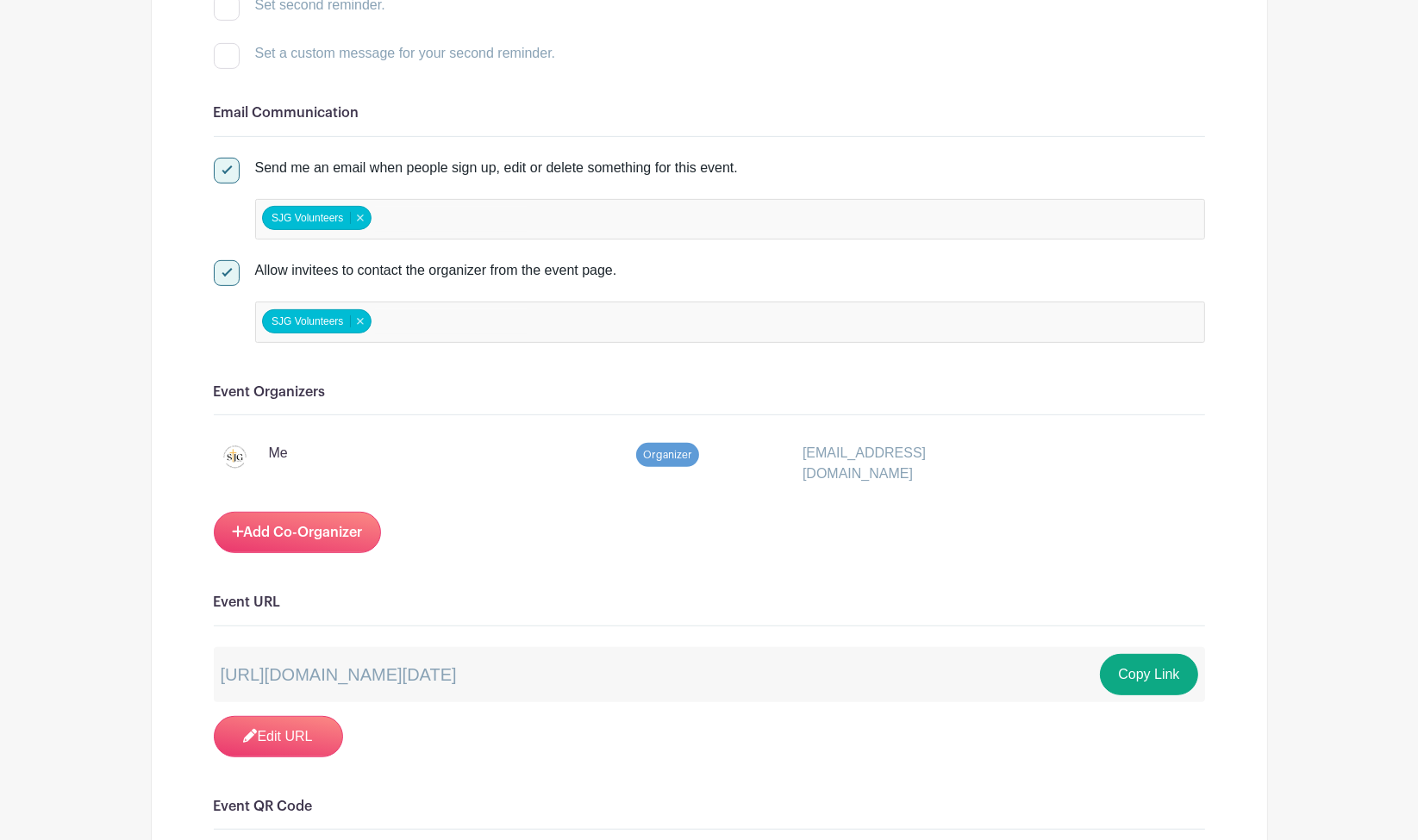
scroll to position [709, 0]
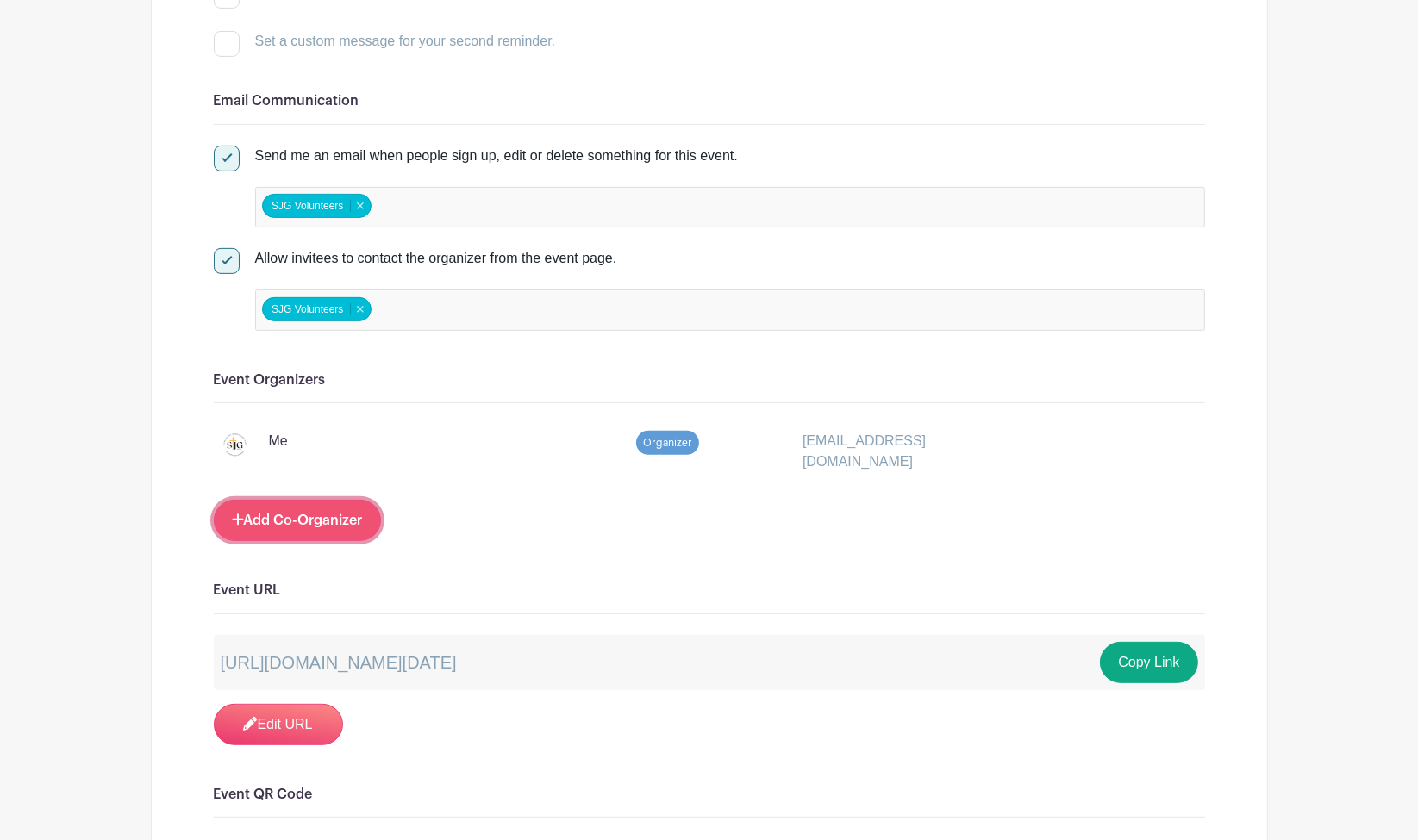
click at [293, 500] on link "Add Co-Organizer" at bounding box center [297, 520] width 167 height 41
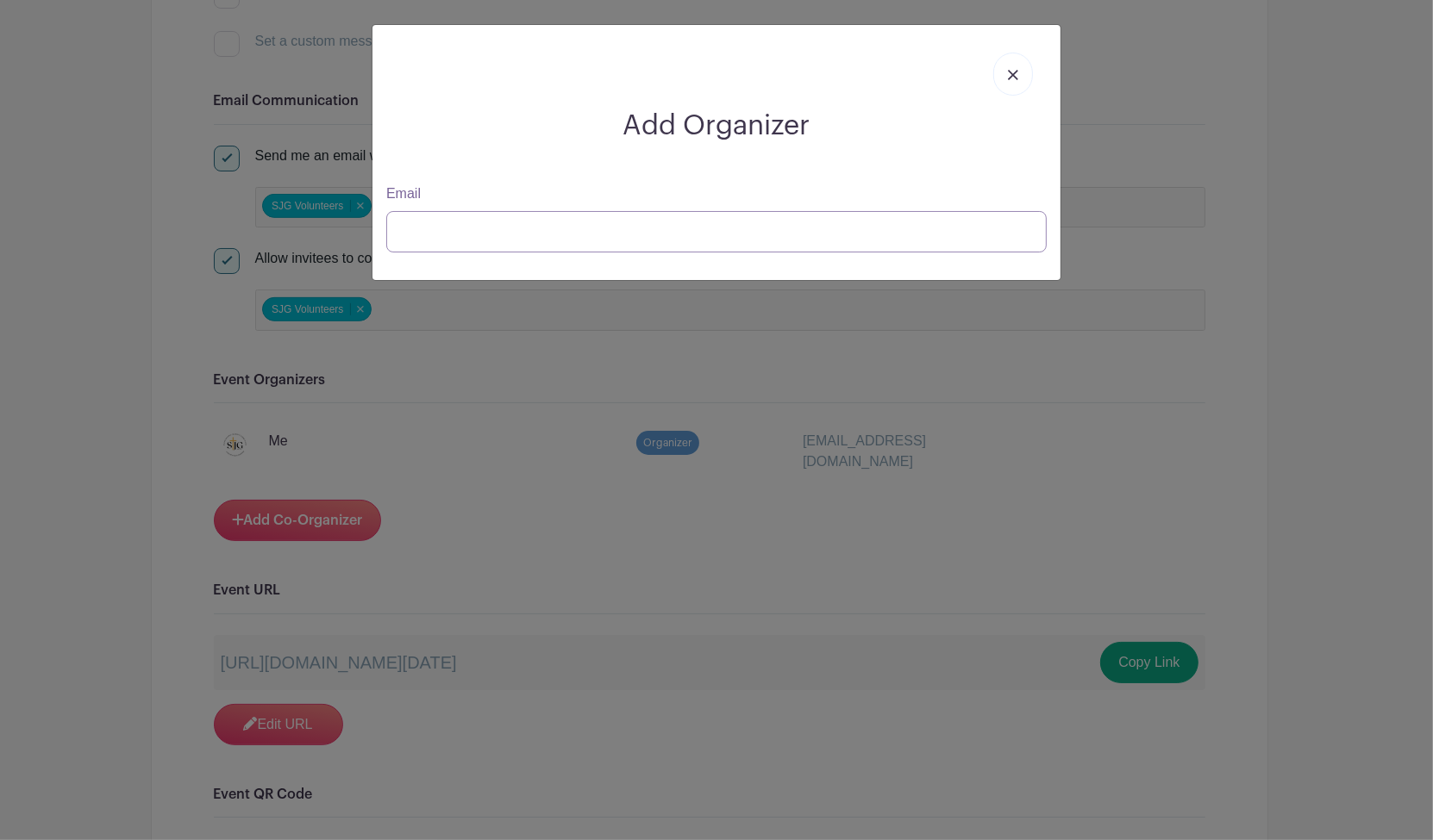
click at [547, 237] on input "Email" at bounding box center [716, 231] width 660 height 41
type input "[EMAIL_ADDRESS][DOMAIN_NAME]"
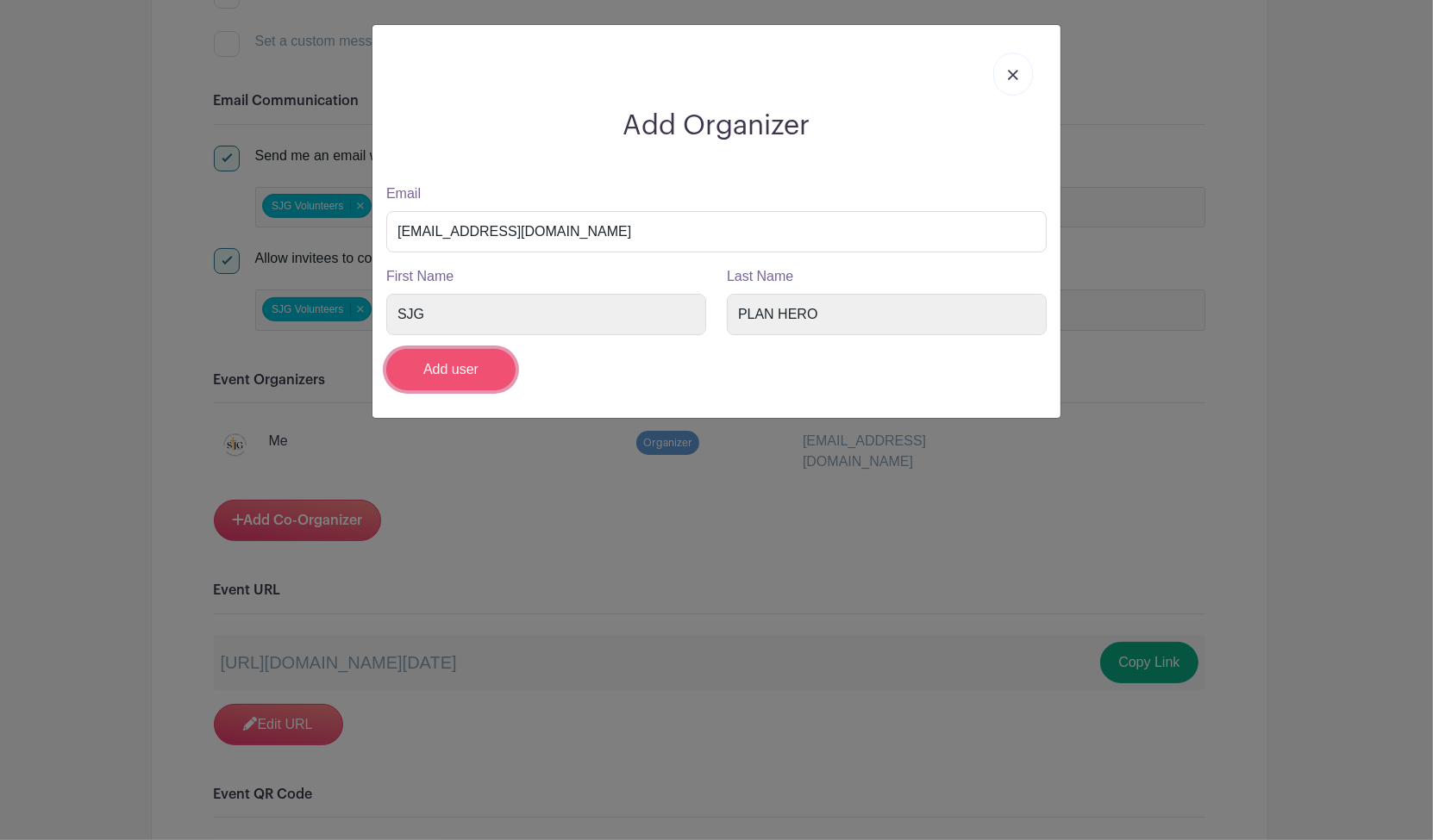
click at [438, 372] on input "Add user" at bounding box center [451, 370] width 129 height 41
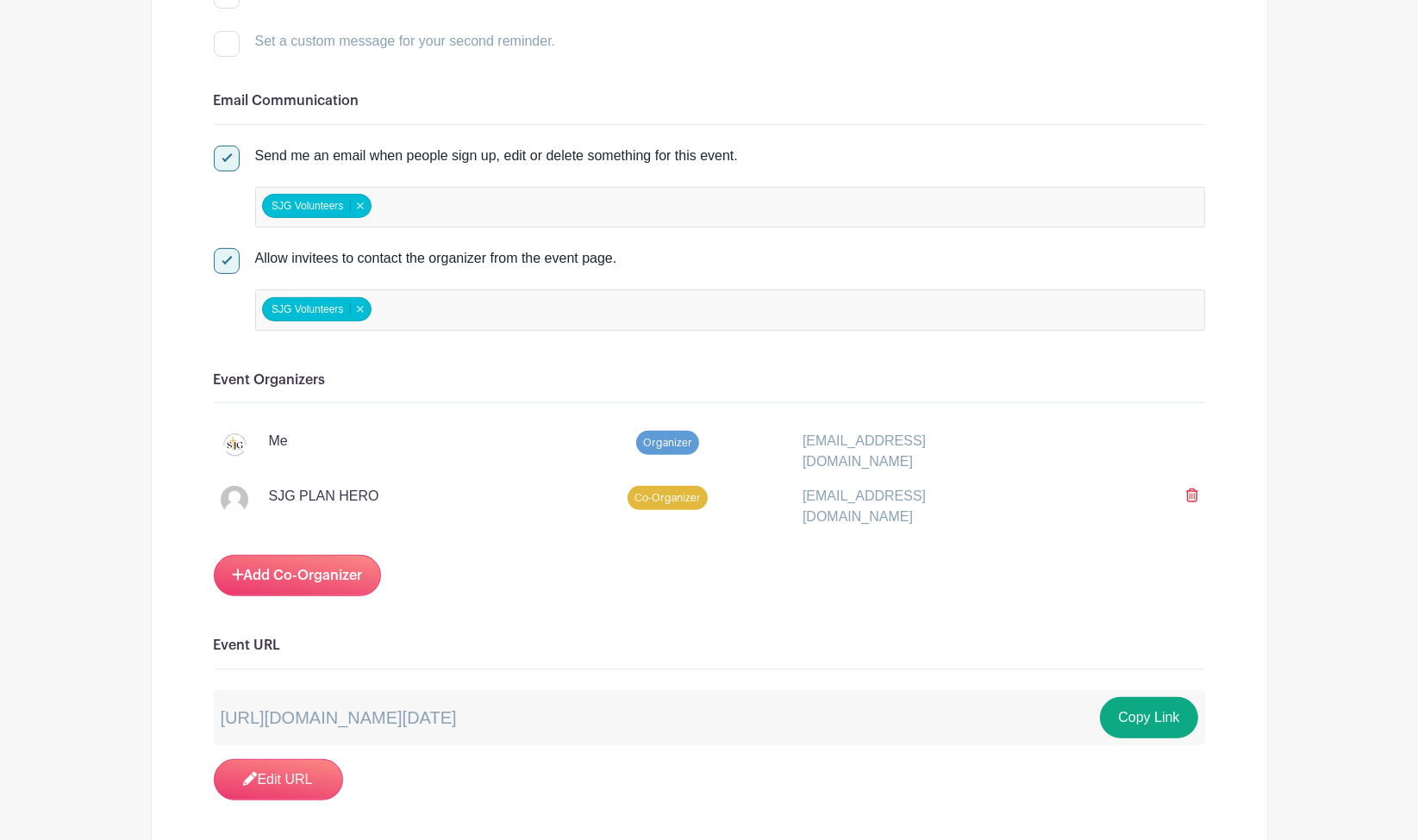
click at [401, 206] on input "false" at bounding box center [451, 208] width 152 height 25
type input "[DOMAIN_NAME]"
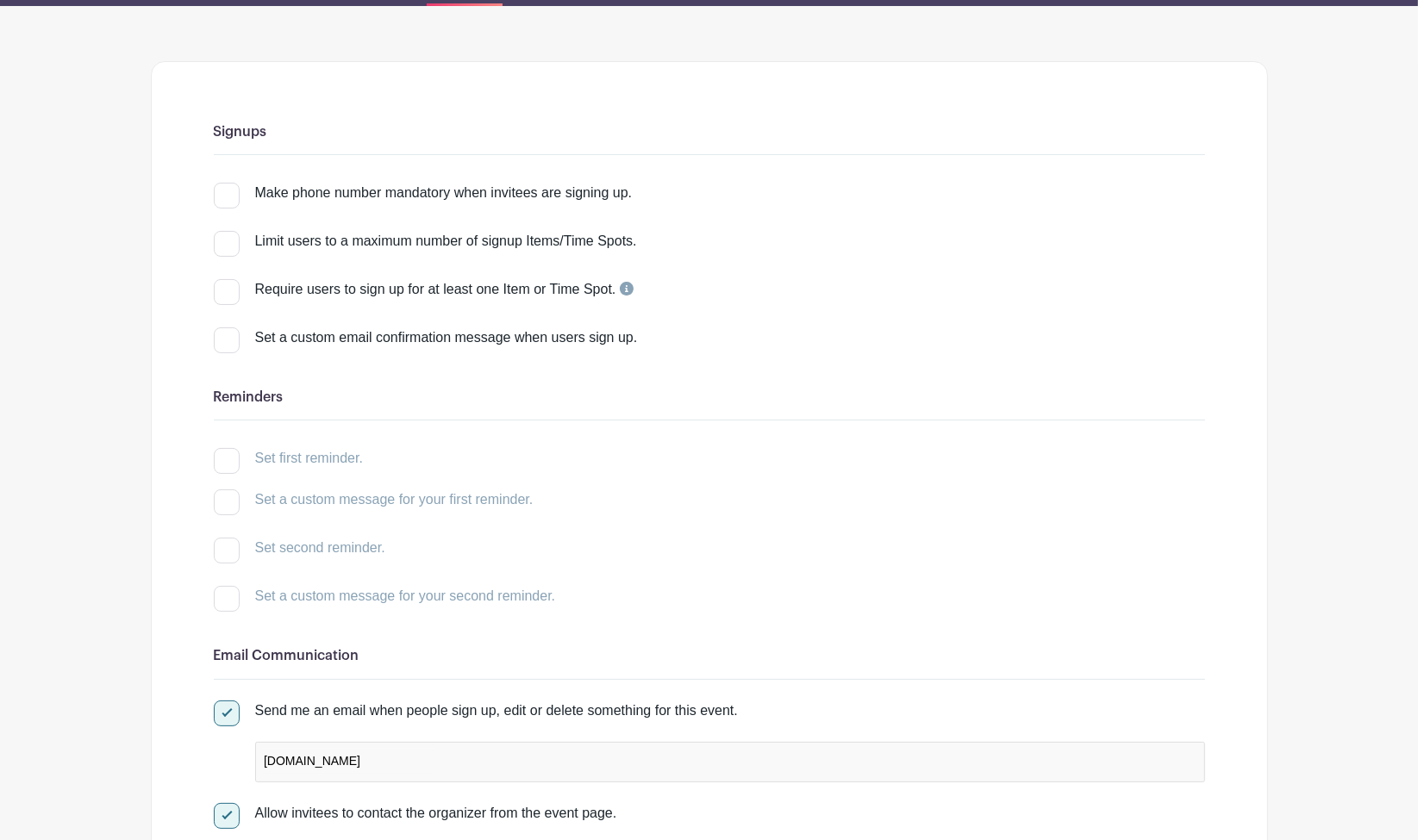
scroll to position [0, 0]
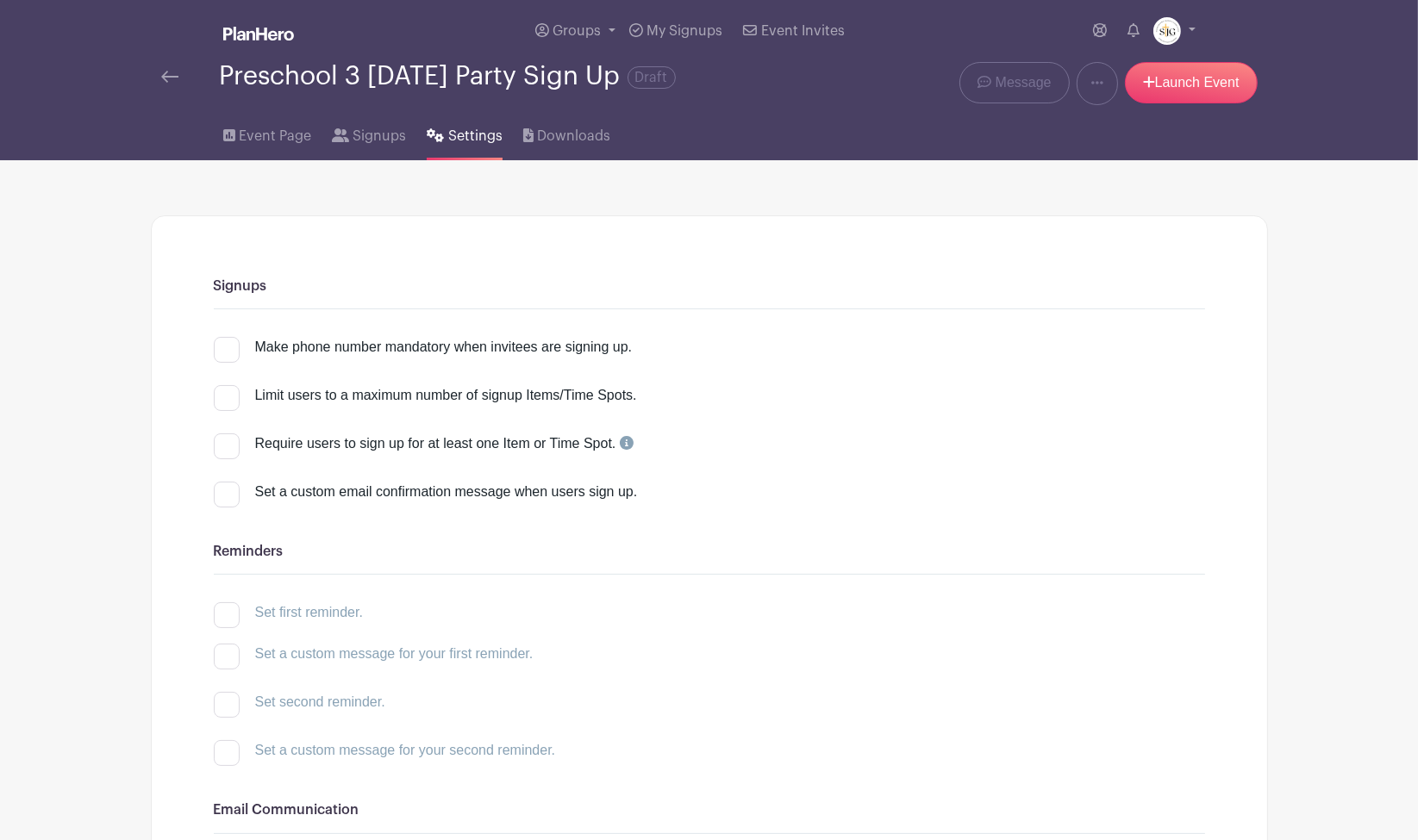
click at [228, 347] on div at bounding box center [226, 349] width 25 height 25
click at [224, 347] on input "Make phone number mandatory when invitees are signing up." at bounding box center [219, 341] width 11 height 11
checkbox input "true"
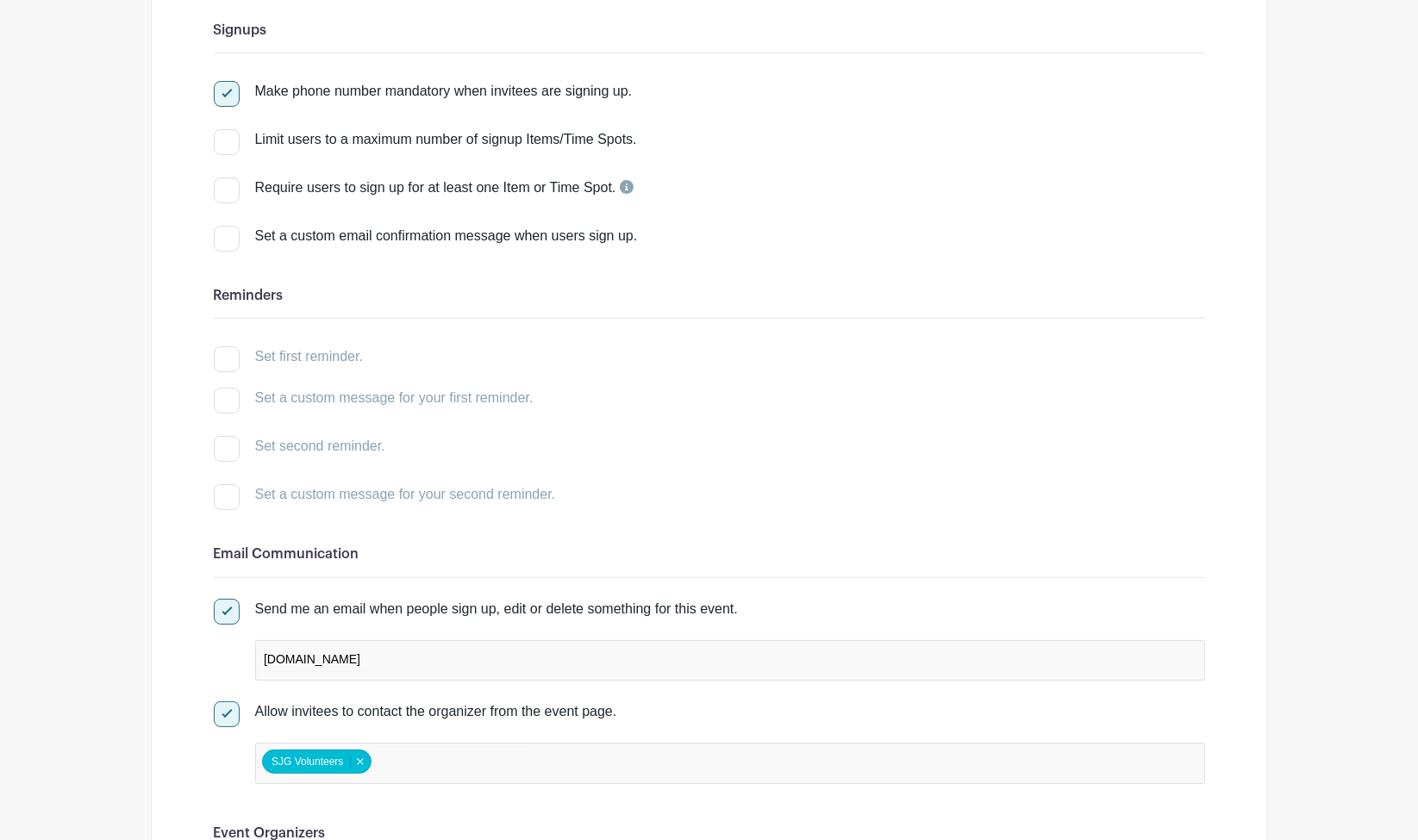
scroll to position [259, 0]
click at [224, 350] on div at bounding box center [226, 356] width 25 height 25
click at [232, 356] on div at bounding box center [226, 356] width 25 height 25
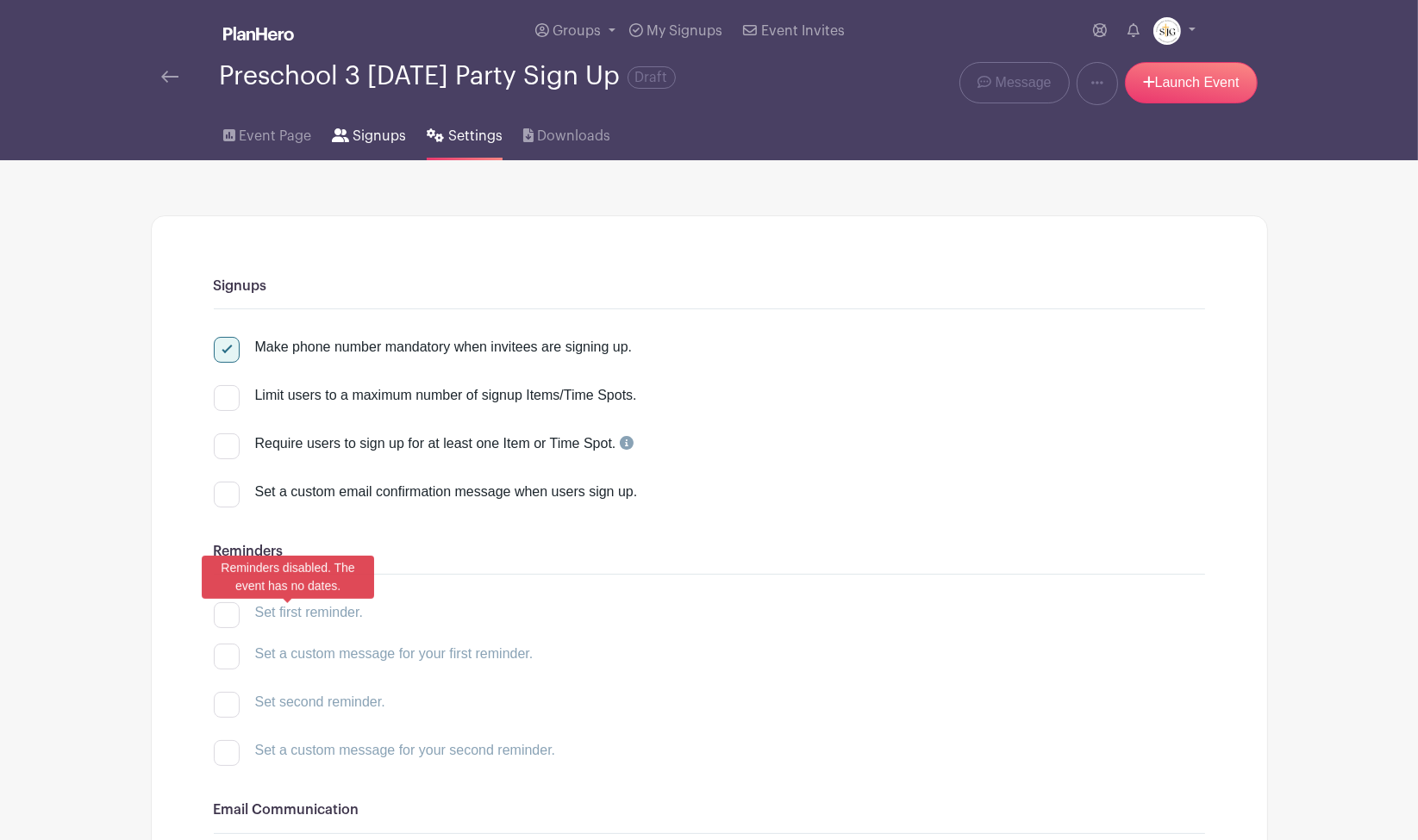
click at [354, 133] on span "Signups" at bounding box center [379, 136] width 54 height 20
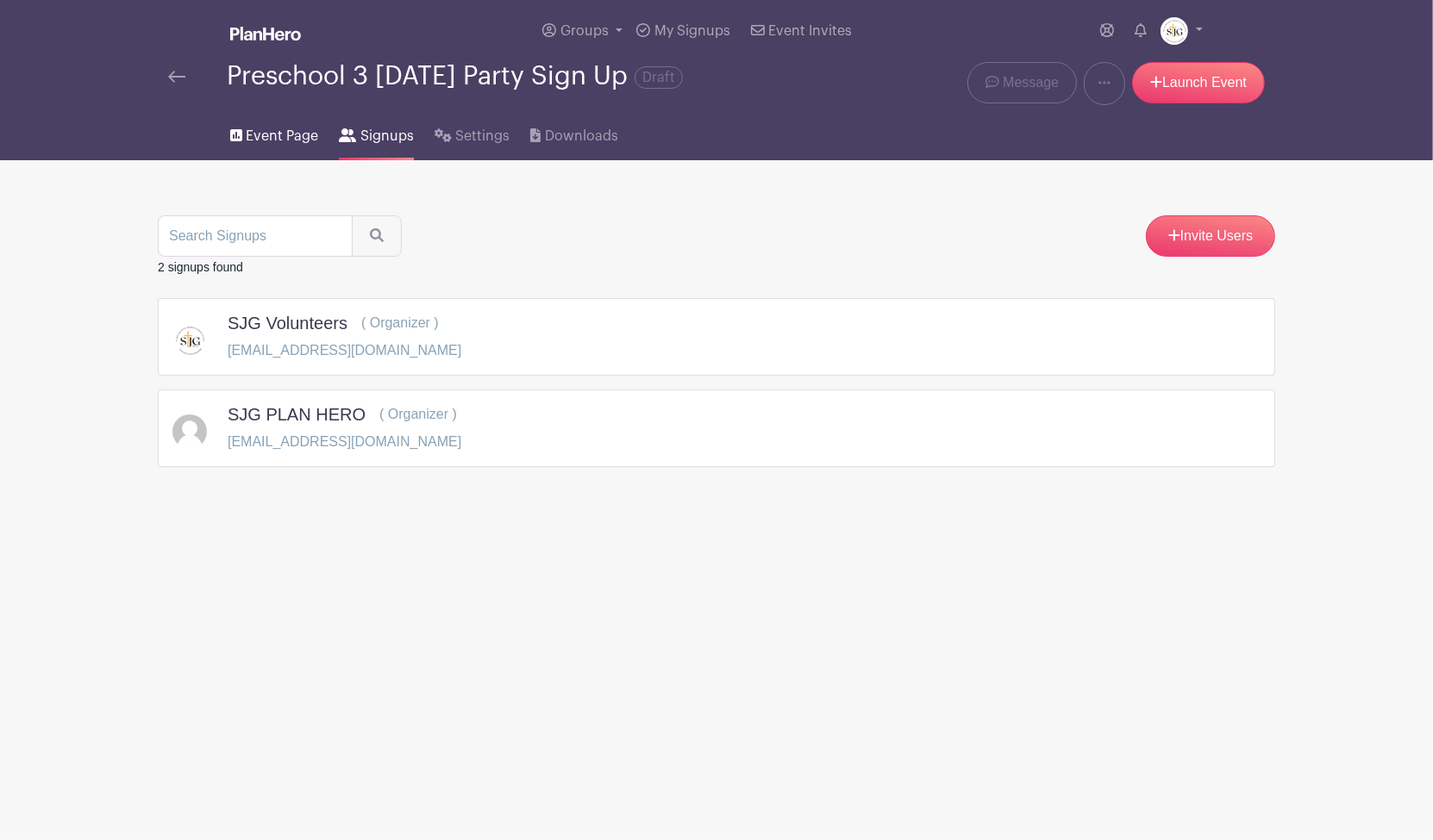
click at [277, 131] on span "Event Page" at bounding box center [282, 136] width 72 height 20
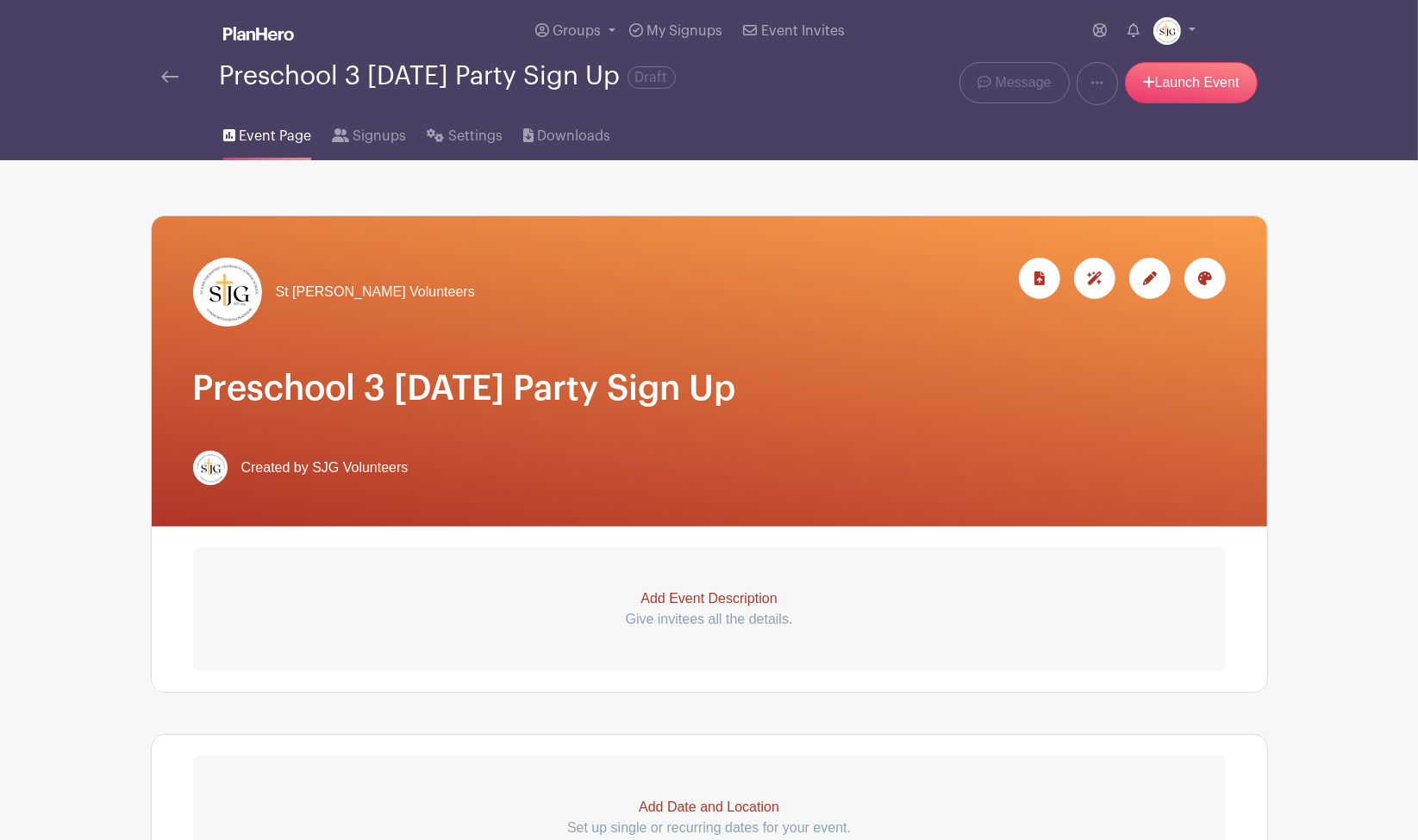
click at [715, 590] on p "Add Event Description" at bounding box center [709, 598] width 1033 height 20
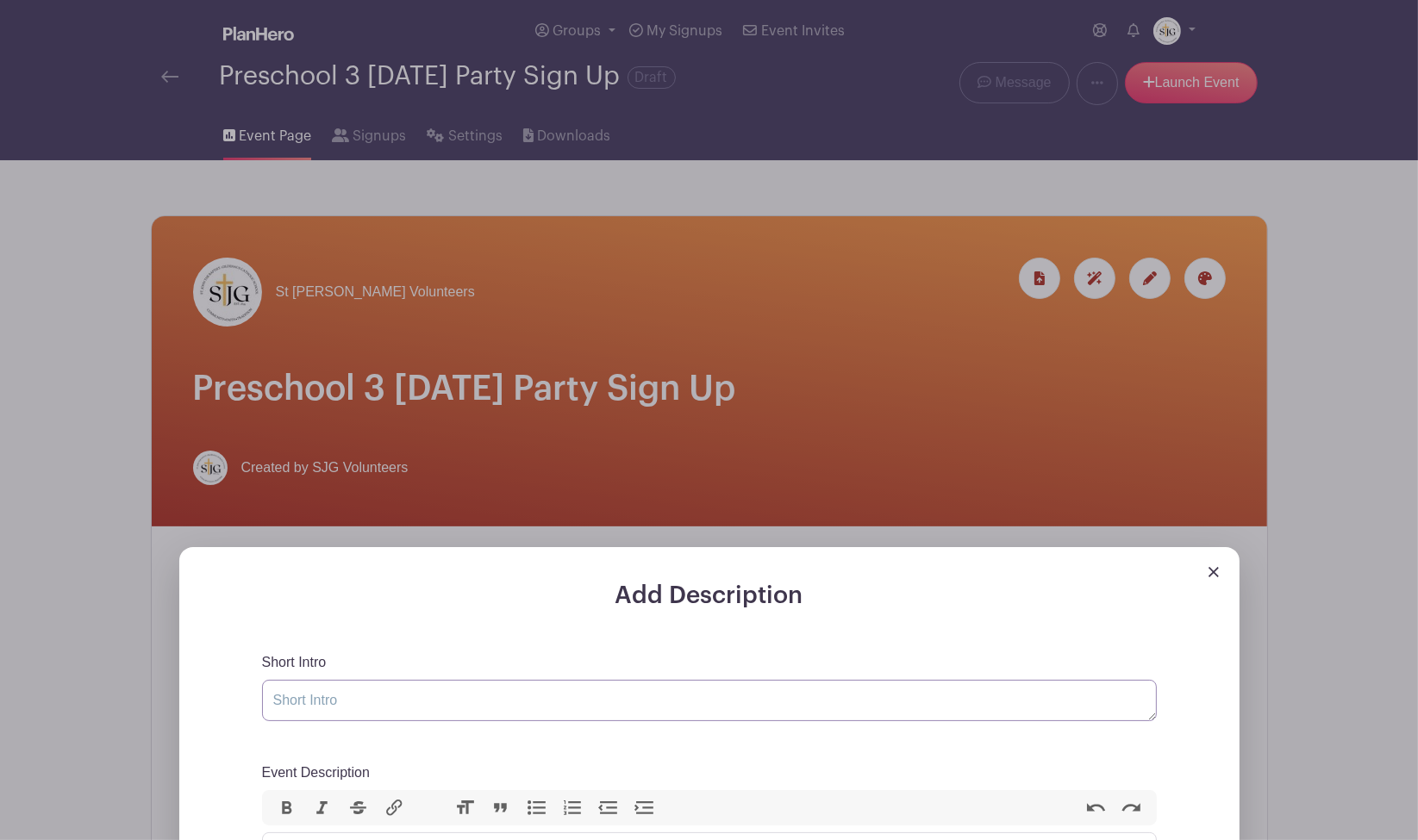
click at [477, 697] on textarea "Short Intro" at bounding box center [709, 700] width 895 height 41
type textarea "T"
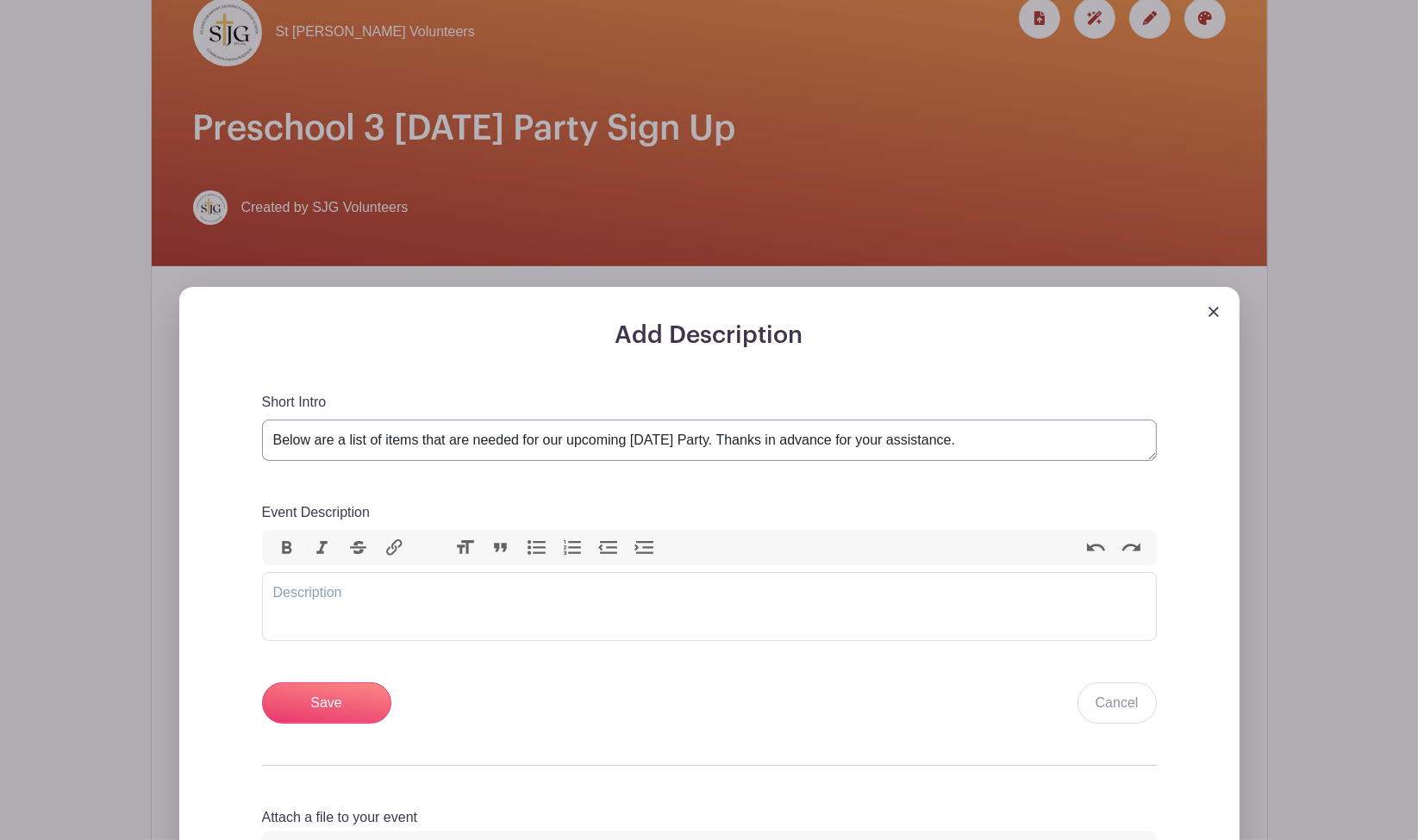
scroll to position [261, 0]
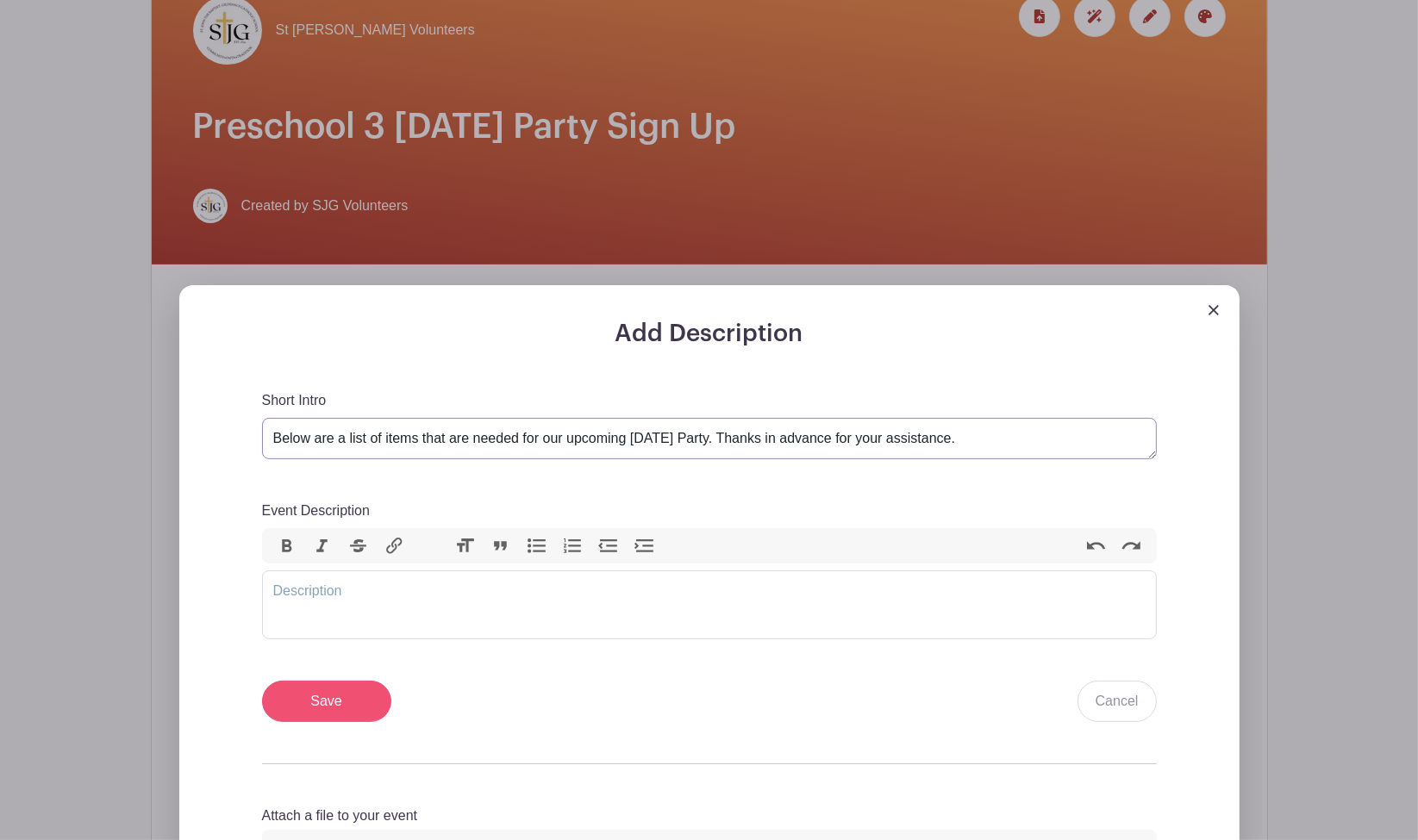
type textarea "Below are a list of items that are needed for our upcoming [DATE] Party. Thanks…"
click at [316, 697] on input "Save" at bounding box center [326, 701] width 129 height 41
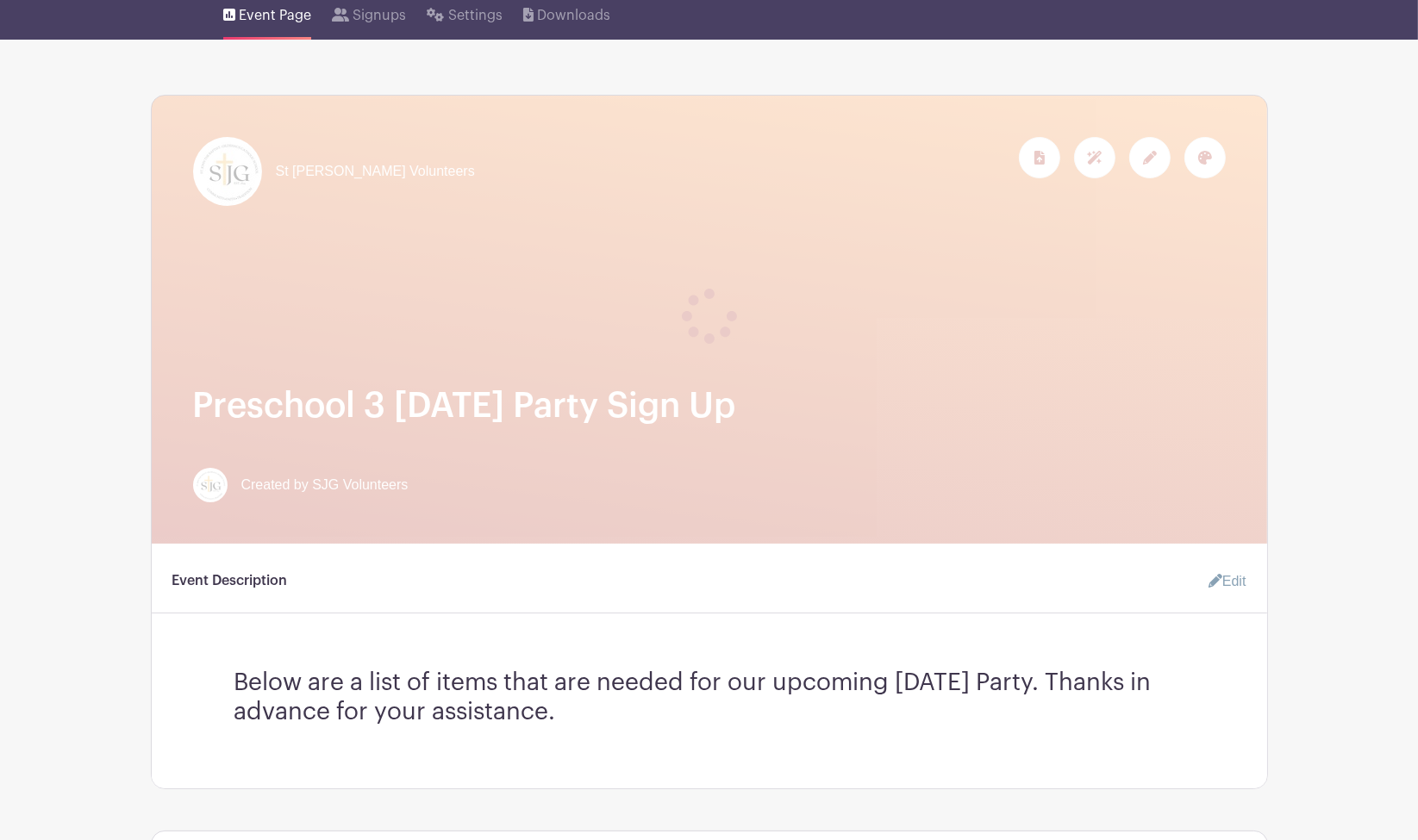
scroll to position [0, 0]
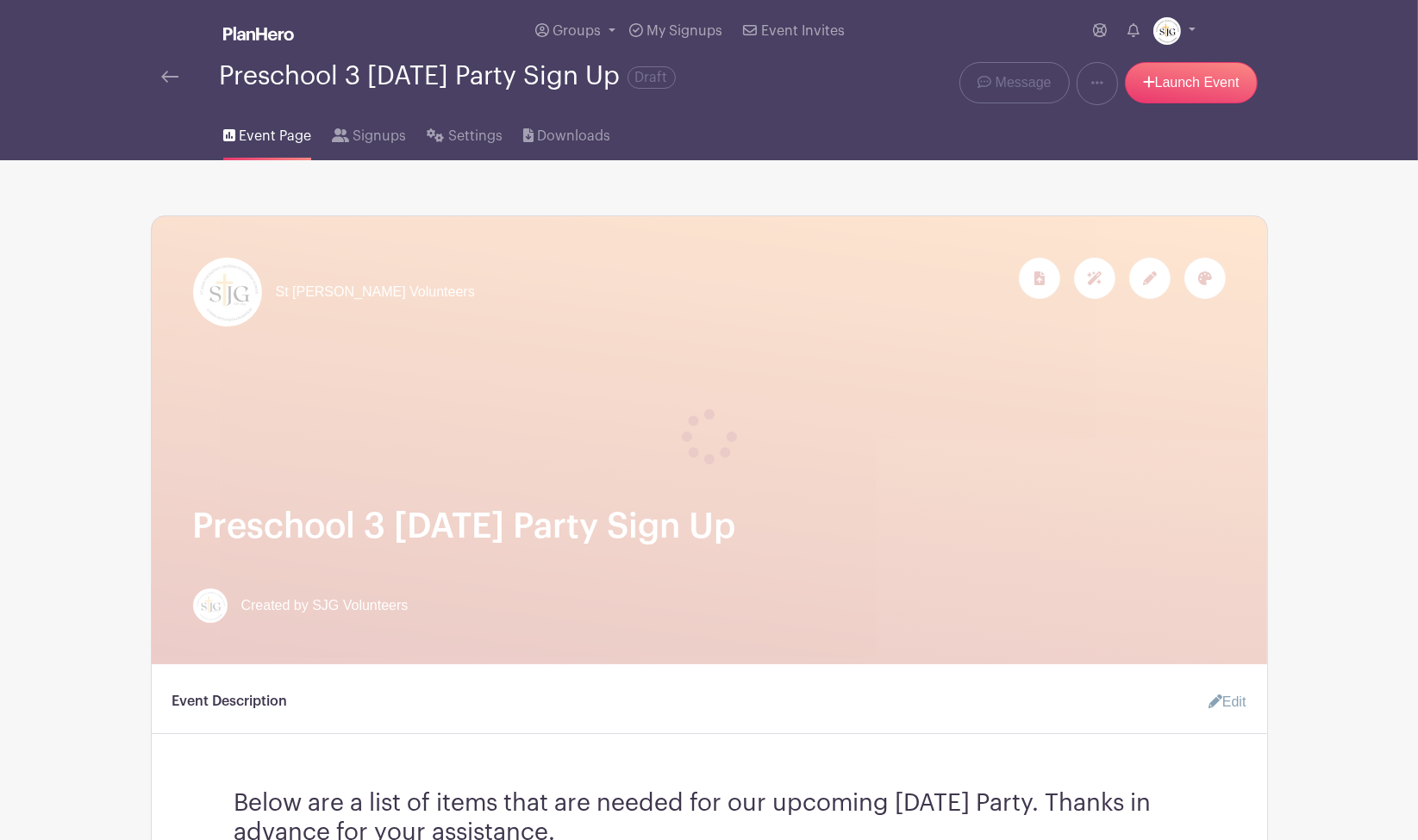
click at [1360, 284] on main "Groups All Groups SJG Athletics St [PERSON_NAME] Volunteers Add New Group My Si…" at bounding box center [709, 811] width 1418 height 1622
click at [170, 64] on div "Preschool 3 [DATE] Party Sign Up Draft" at bounding box center [476, 76] width 630 height 28
click at [269, 33] on img at bounding box center [259, 33] width 70 height 14
